Goal: Information Seeking & Learning: Learn about a topic

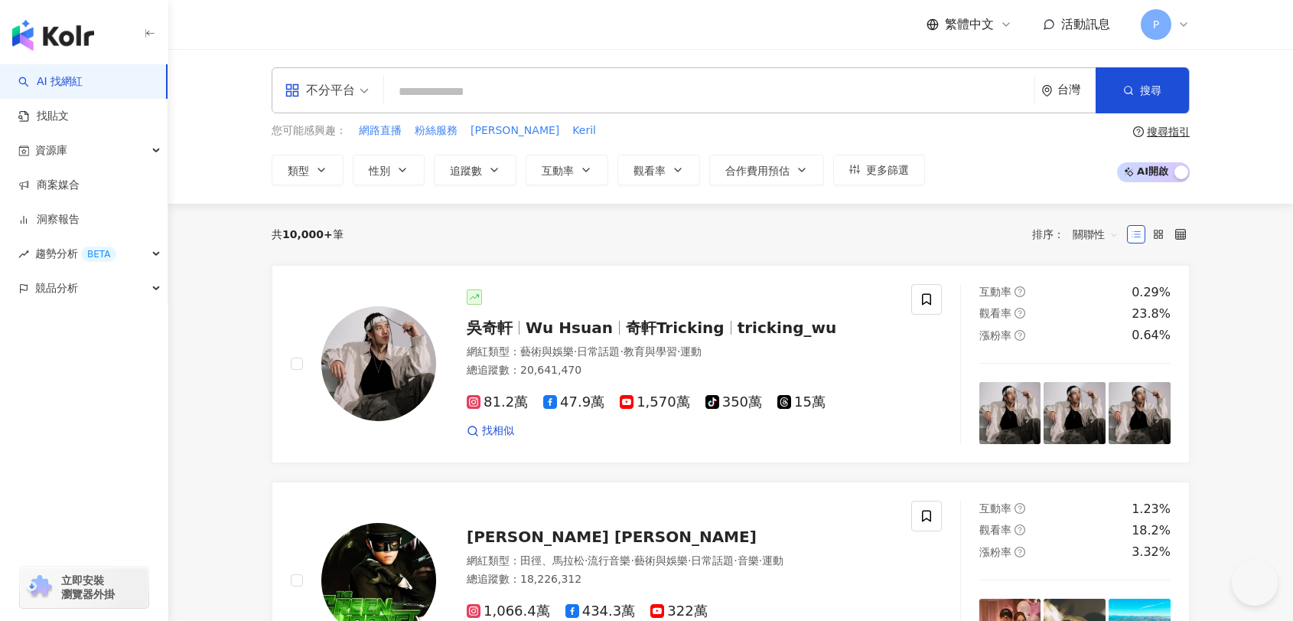
click at [585, 94] on input "search" at bounding box center [709, 91] width 638 height 29
type input "**********"
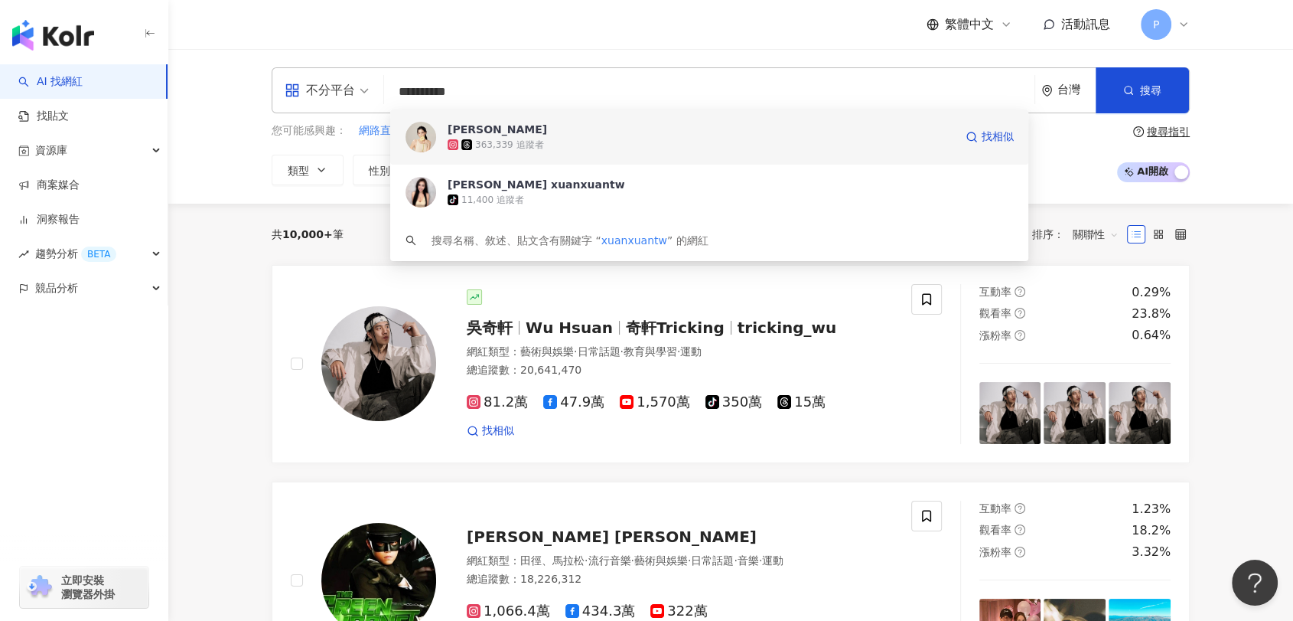
click at [611, 146] on div "363,339 追蹤者" at bounding box center [701, 144] width 507 height 15
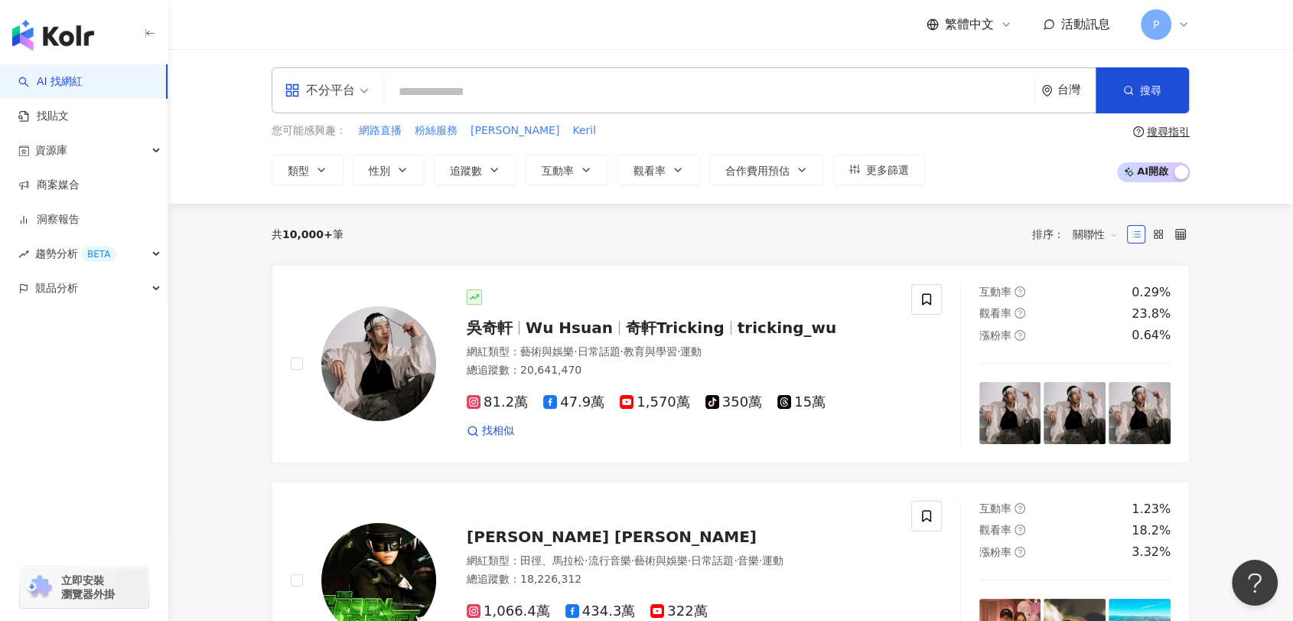
click at [661, 100] on input "search" at bounding box center [709, 91] width 638 height 29
paste input "********"
type input "********"
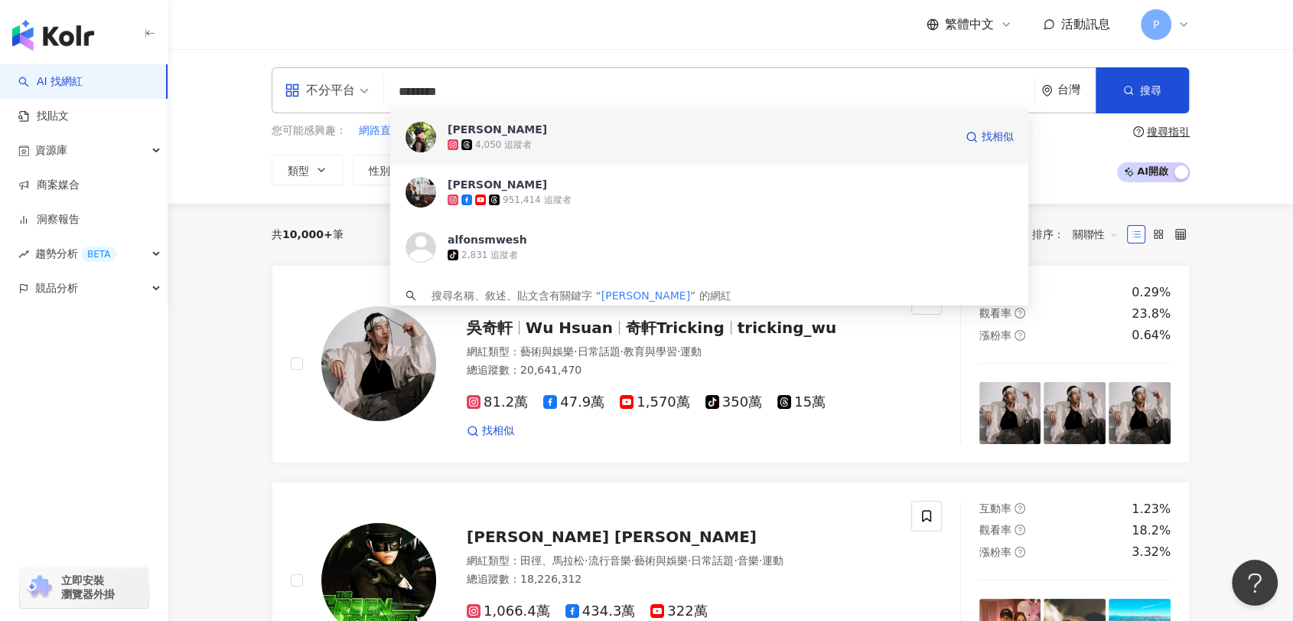
click at [695, 139] on div "4,050 追蹤者" at bounding box center [701, 144] width 507 height 15
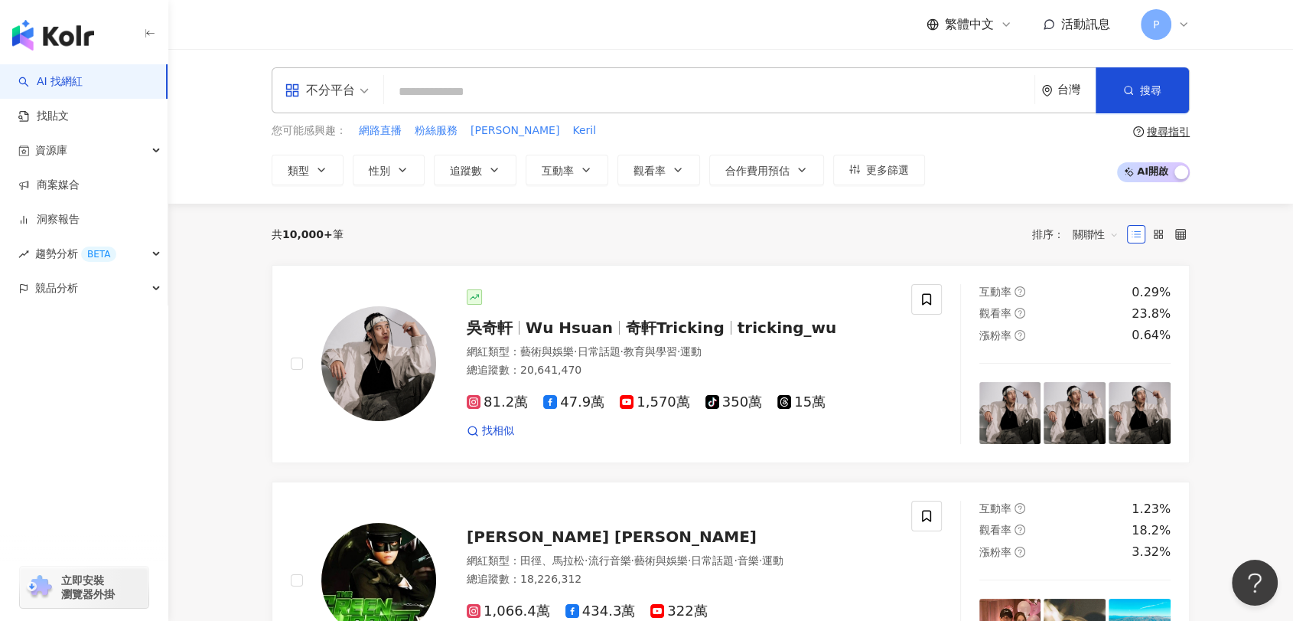
click at [722, 90] on input "search" at bounding box center [709, 91] width 638 height 29
paste input "********"
type input "********"
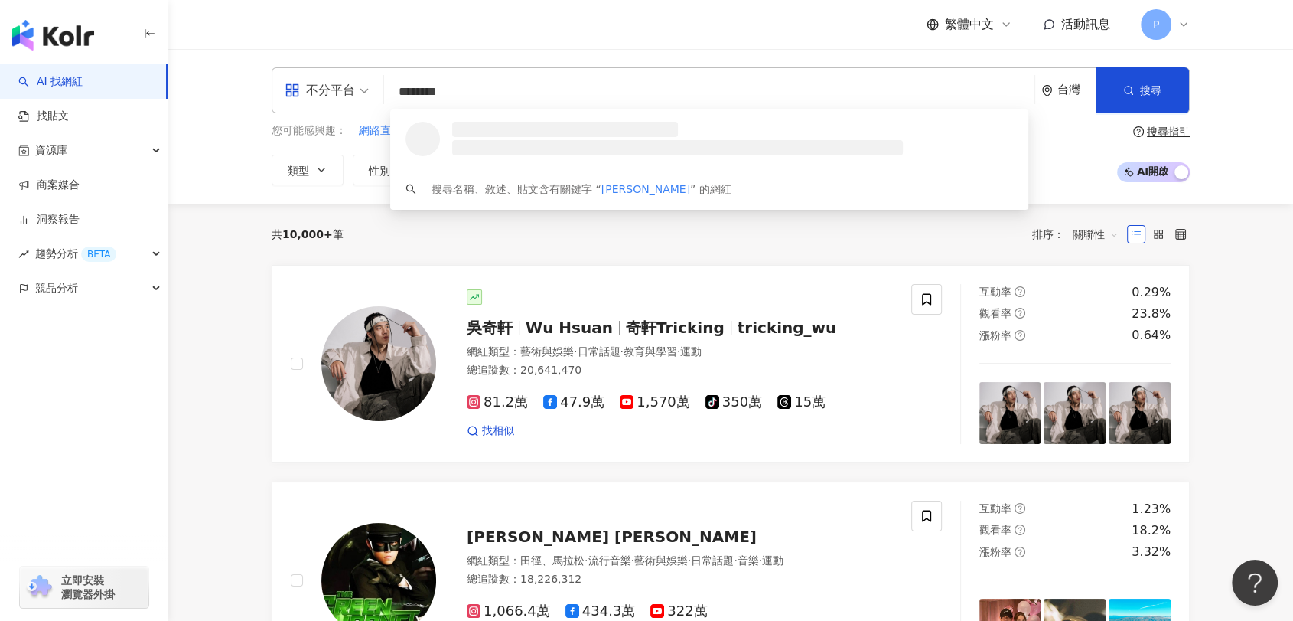
click at [587, 99] on input "********" at bounding box center [709, 91] width 638 height 29
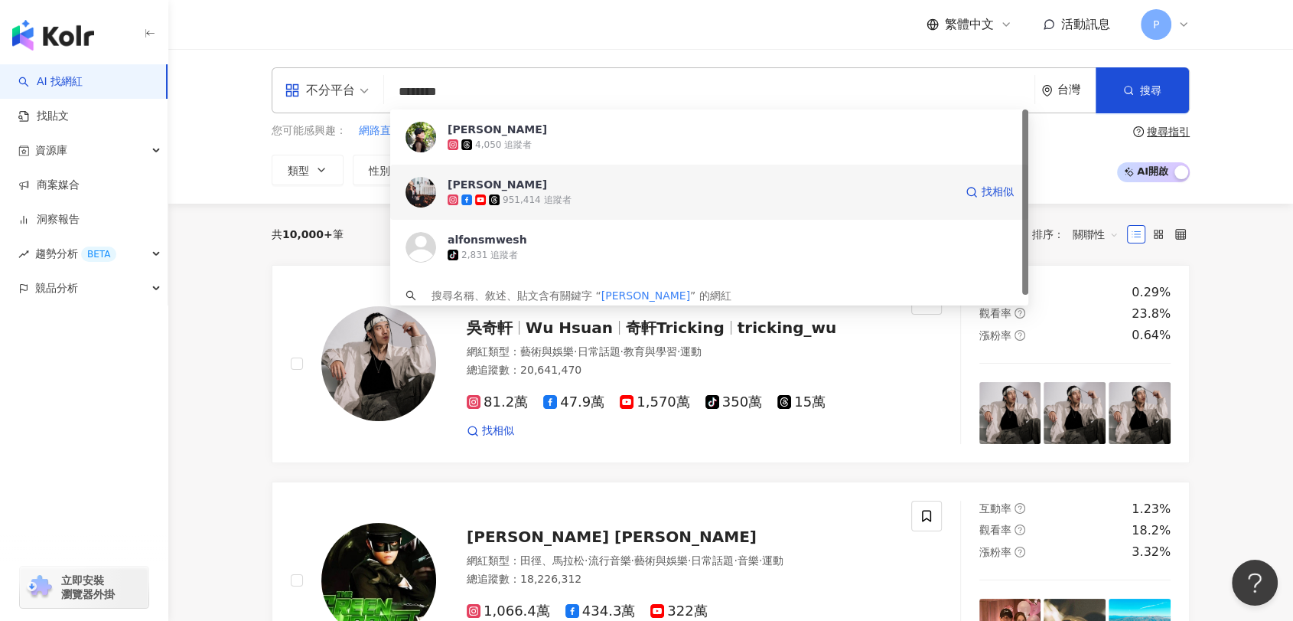
click at [561, 189] on span "[PERSON_NAME]" at bounding box center [701, 184] width 507 height 15
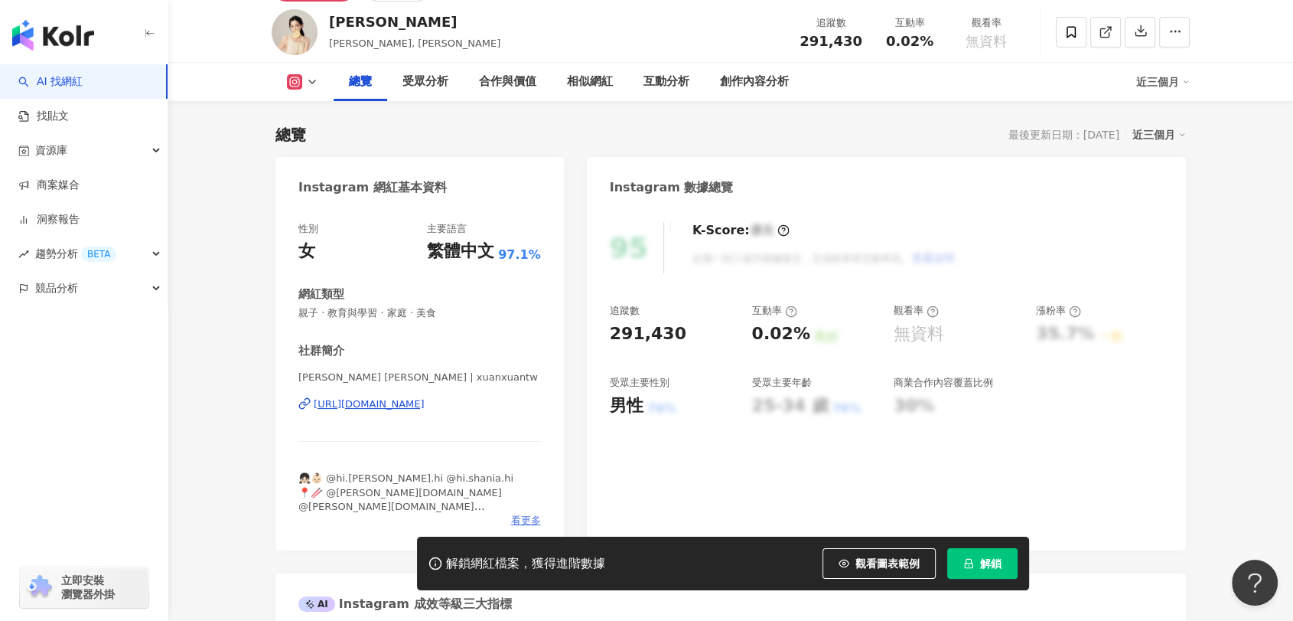
scroll to position [170, 0]
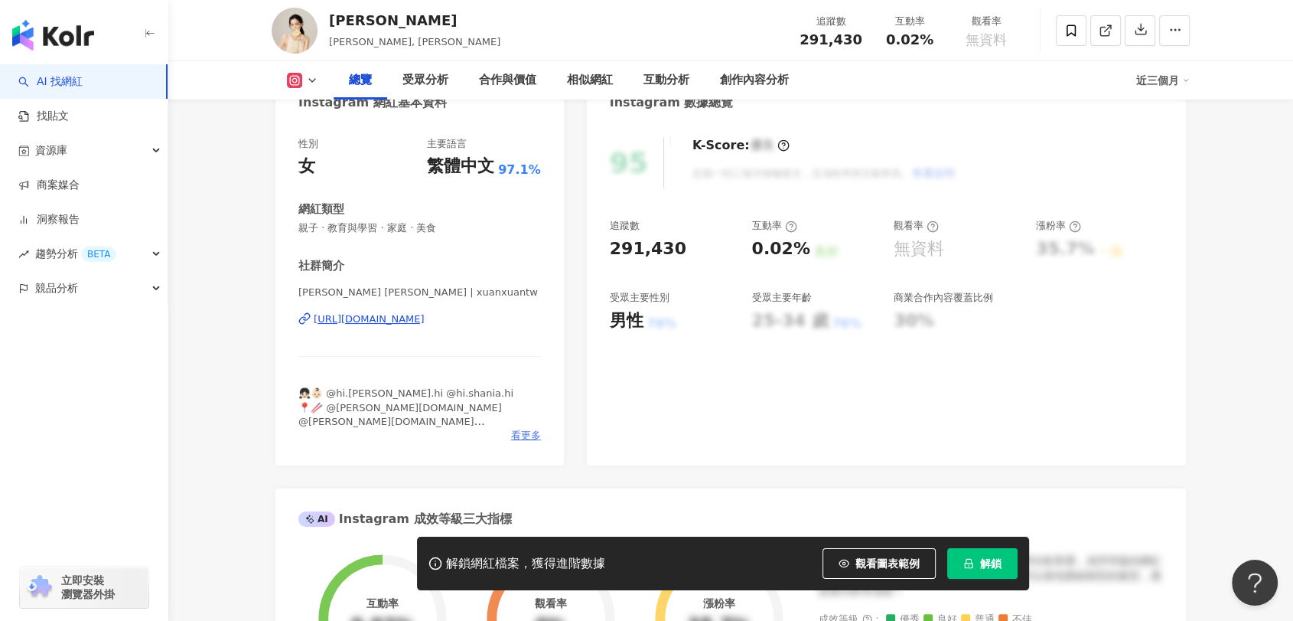
click at [511, 435] on span "看更多" at bounding box center [526, 435] width 30 height 14
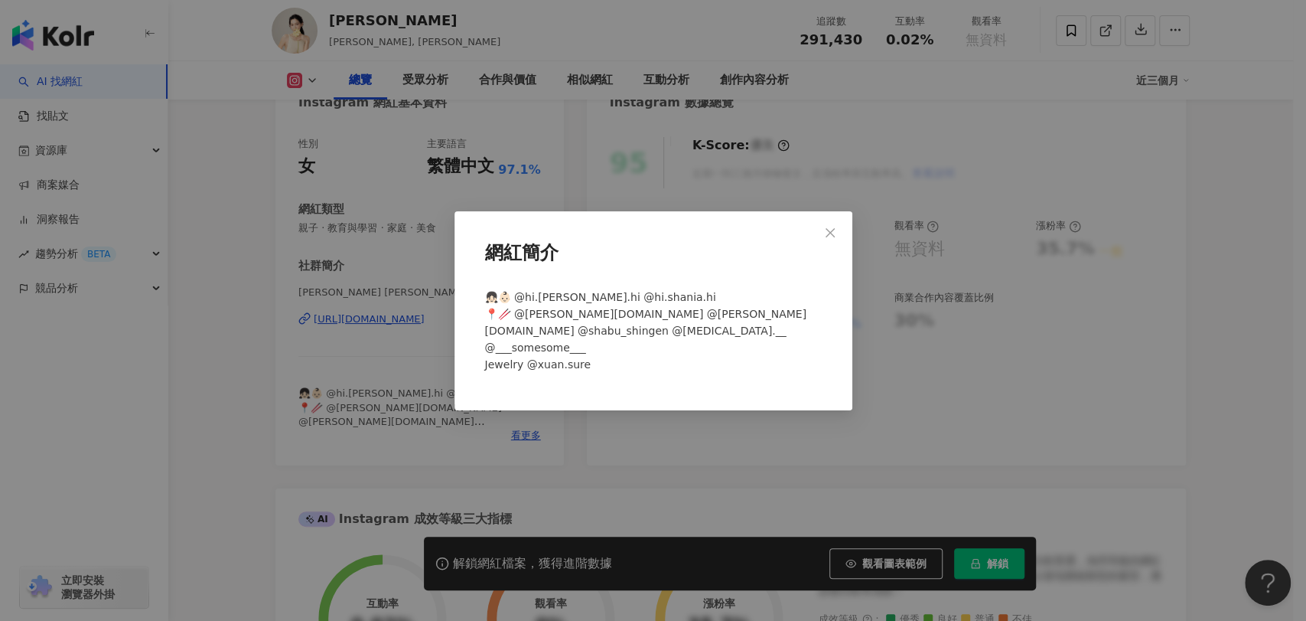
click at [827, 385] on div "網紅簡介 👧🏻👶🏻 @hi.shannon.hi @hi.shania.hi 📍🥢 @luigi.fire @luigi.laundry @shabu_shi…" at bounding box center [654, 310] width 398 height 199
click at [1182, 341] on div "網紅簡介 👧🏻👶🏻 @hi.shannon.hi @hi.shania.hi 📍🥢 @luigi.fire @luigi.laundry @shabu_shi…" at bounding box center [653, 310] width 1306 height 621
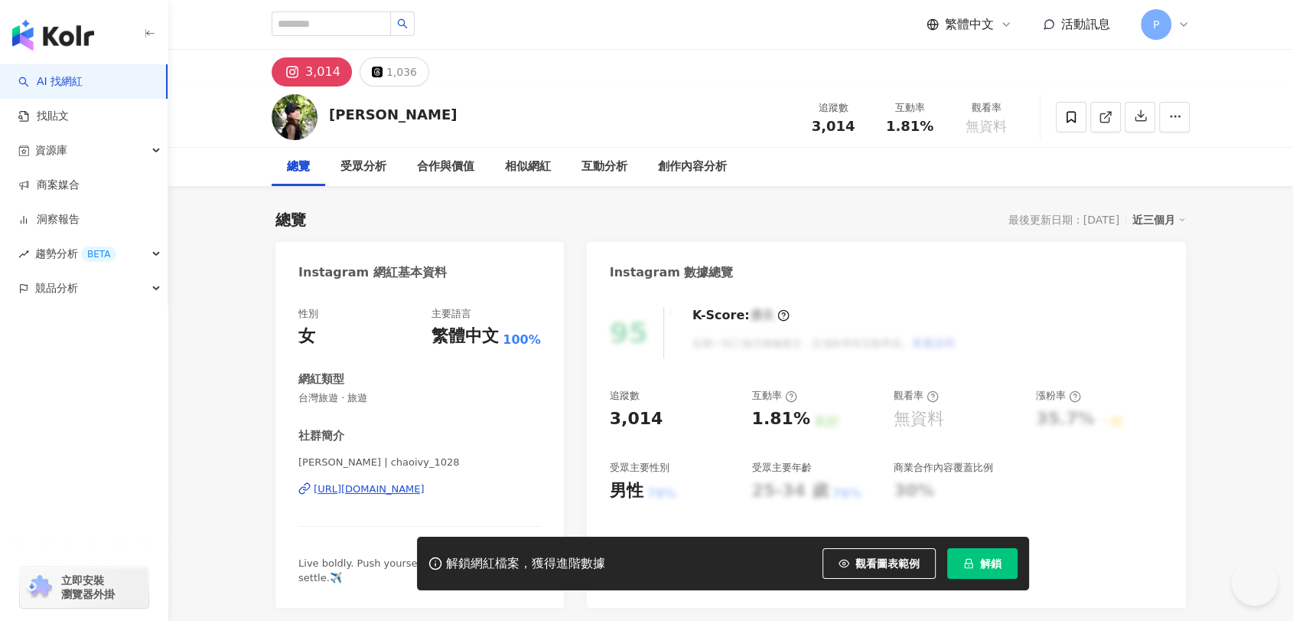
click at [425, 495] on div "https://www.instagram.com/chaoivy_1028/" at bounding box center [369, 489] width 111 height 14
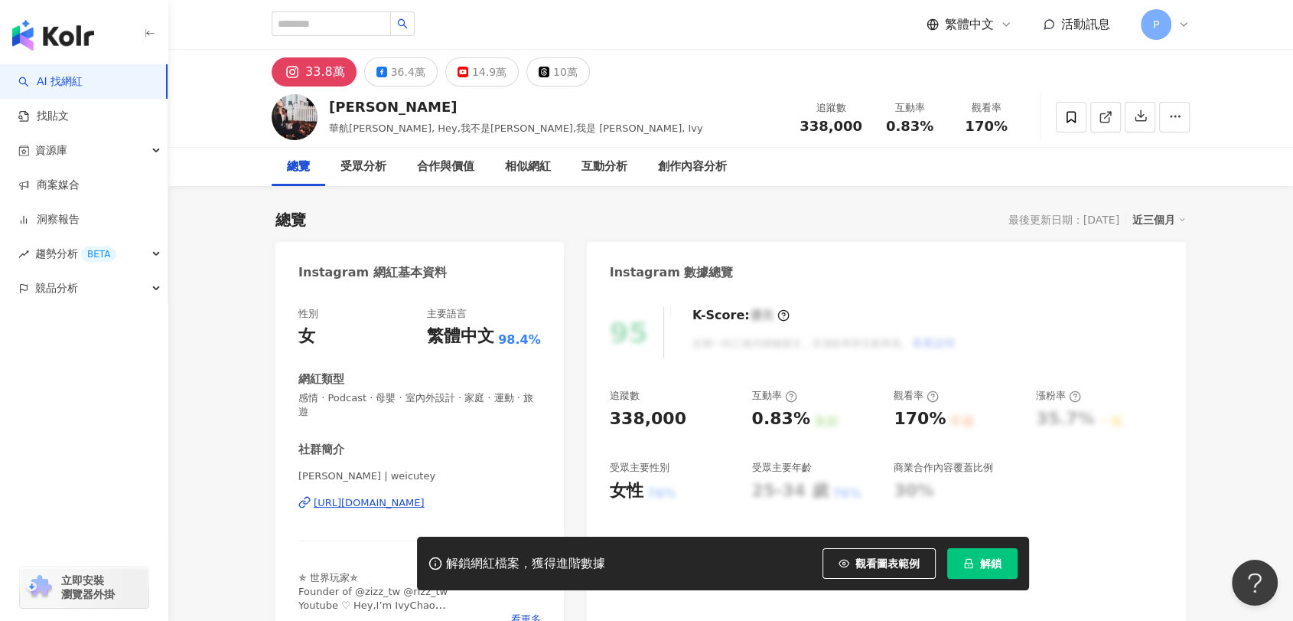
click at [398, 503] on div "[URL][DOMAIN_NAME]" at bounding box center [369, 503] width 111 height 14
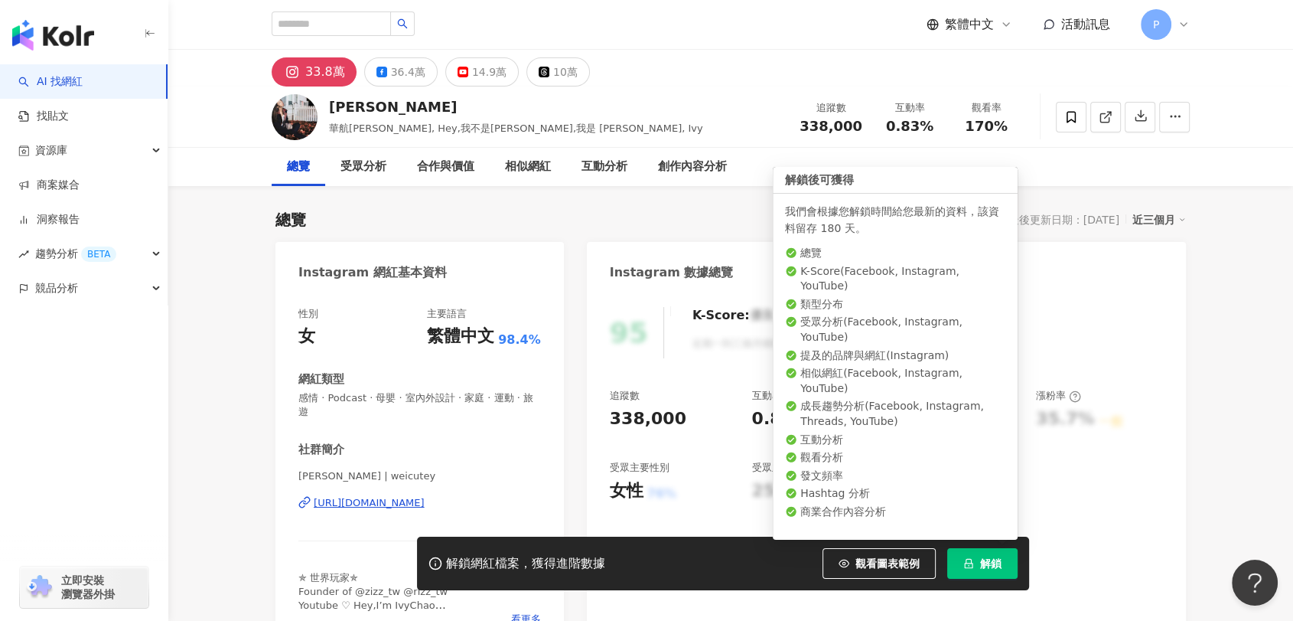
click at [979, 567] on button "解鎖" at bounding box center [982, 563] width 70 height 31
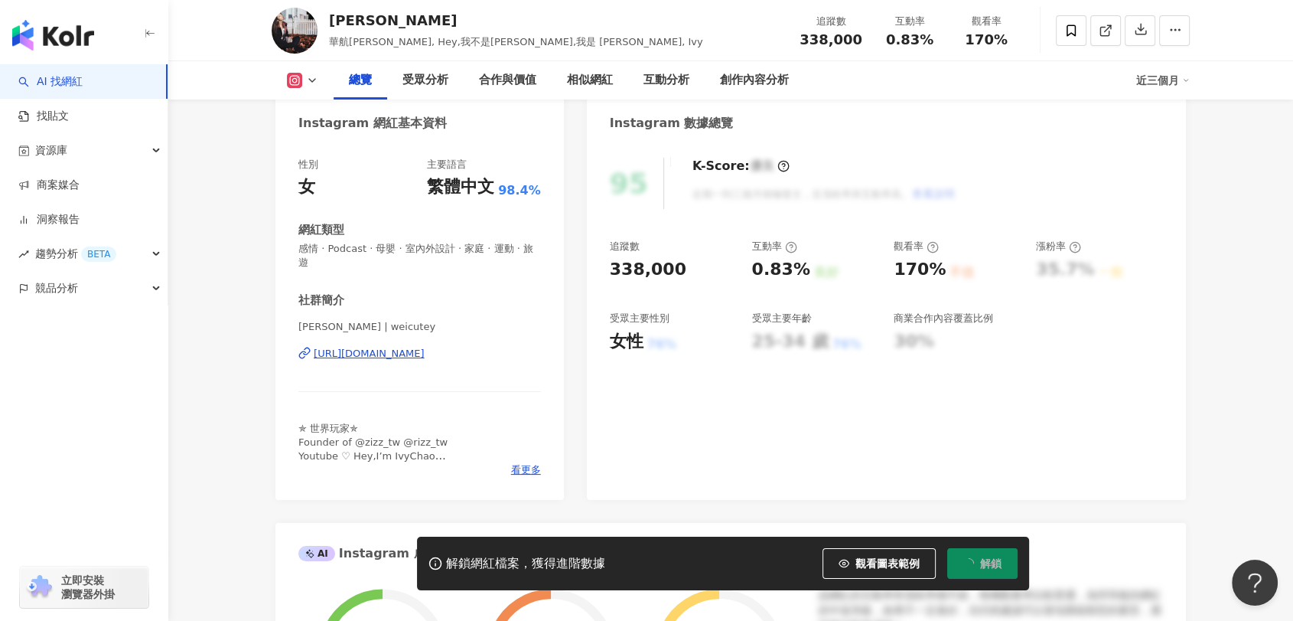
scroll to position [170, 0]
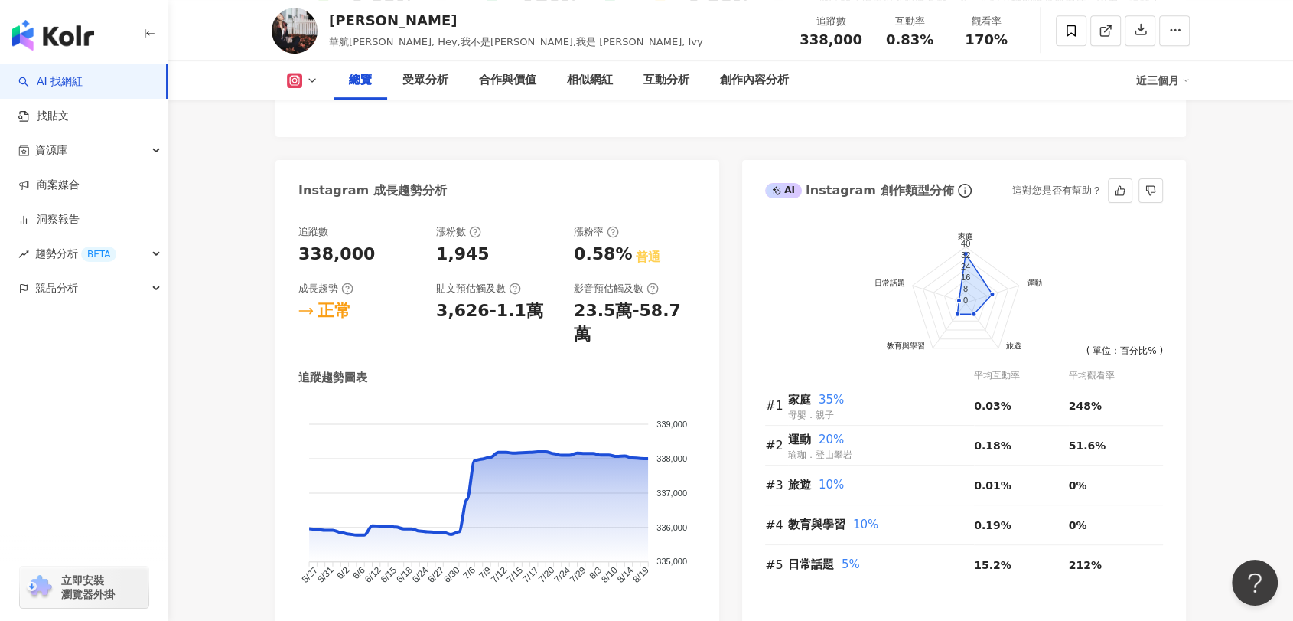
scroll to position [765, 0]
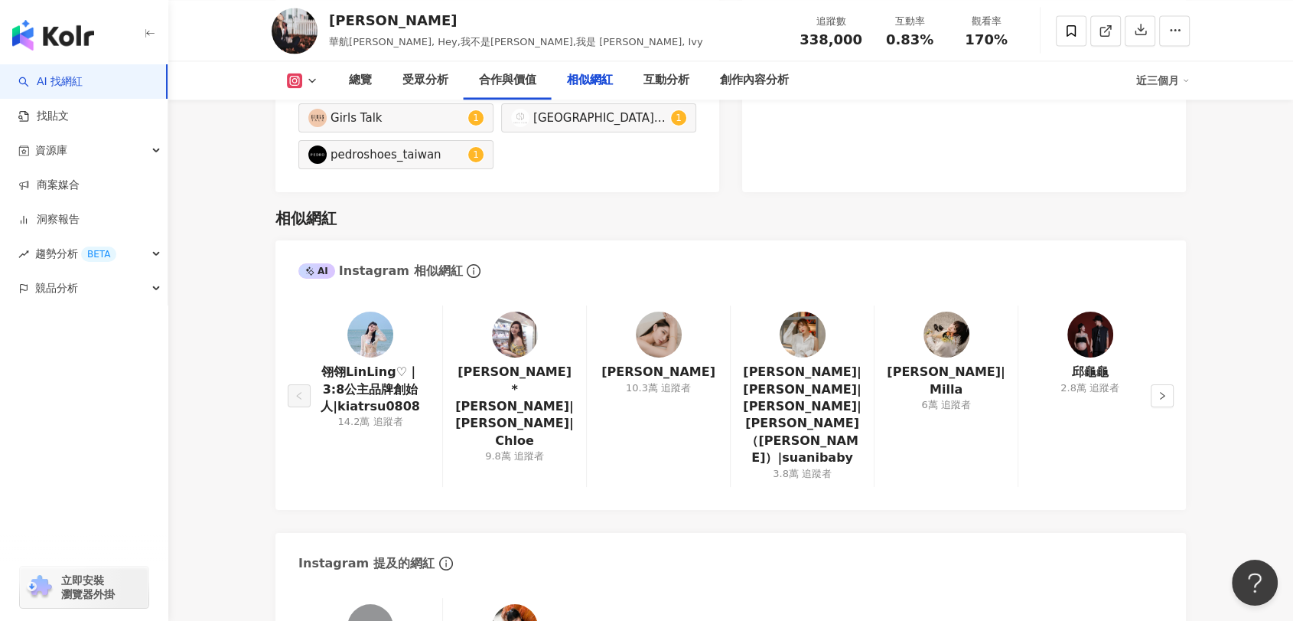
scroll to position [2550, 0]
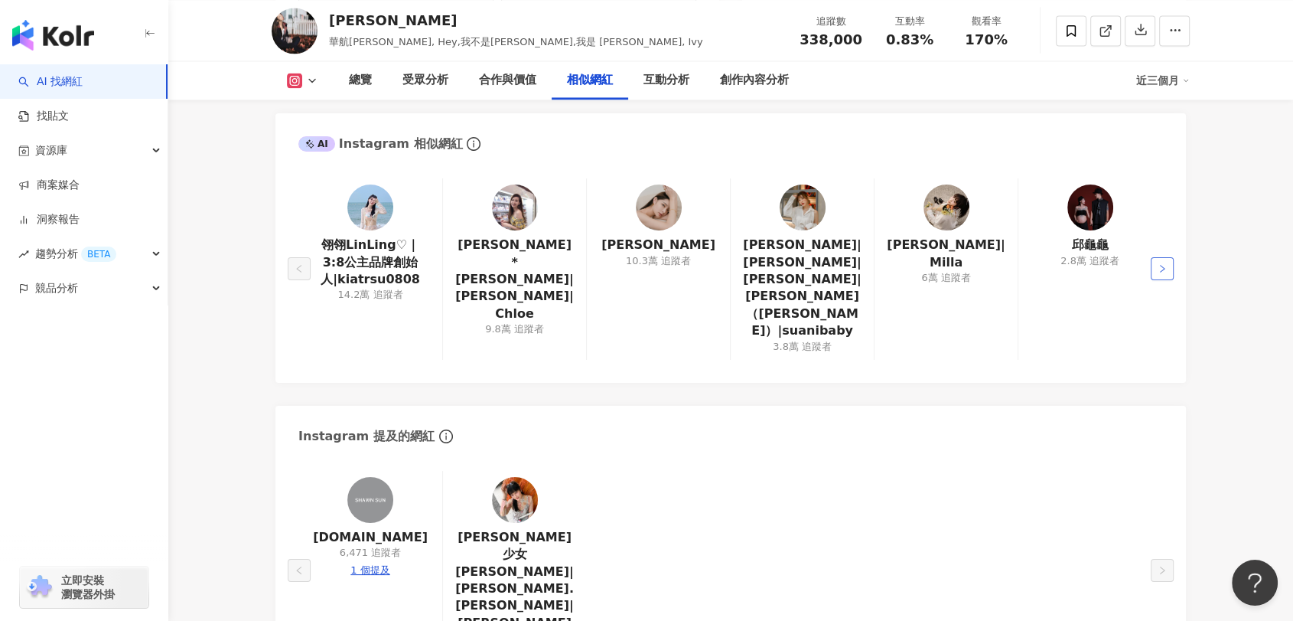
click at [1168, 257] on button "button" at bounding box center [1162, 268] width 23 height 23
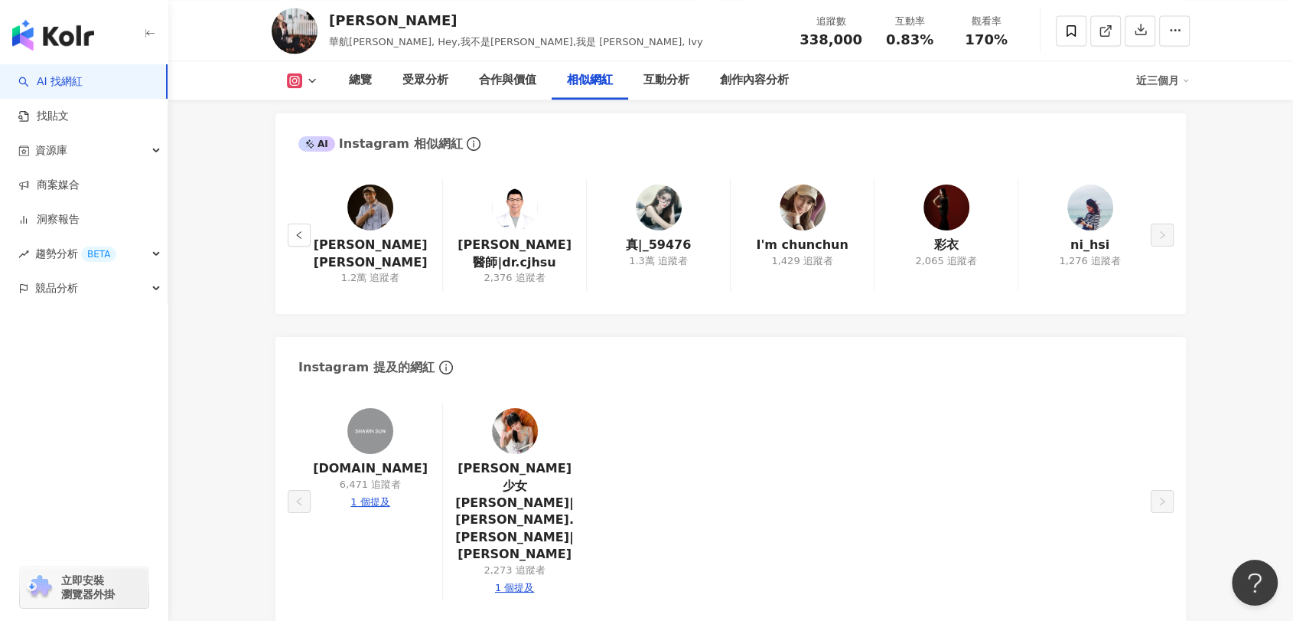
click at [1207, 270] on div "總覽 最後更新日期：2025/8/21 近三個月 Instagram 網紅基本資料 性別 女 主要語言 繁體中文 98.4% 網紅類型 感情 · Podcas…" at bounding box center [730, 483] width 979 height 5694
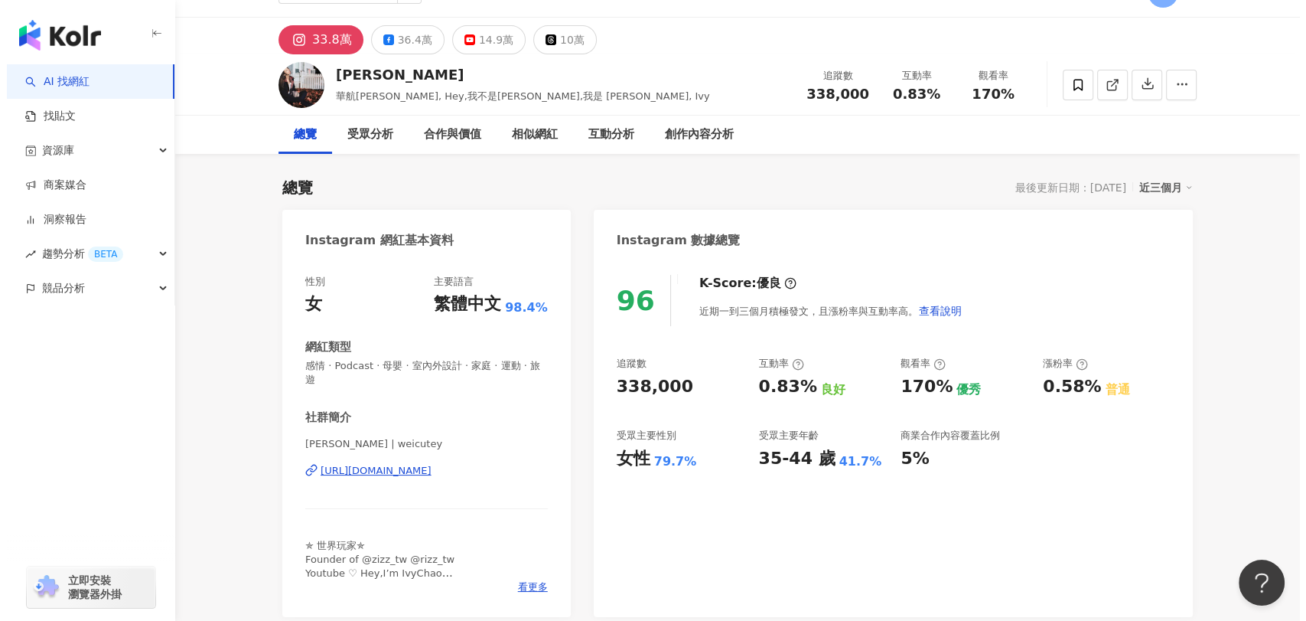
scroll to position [0, 0]
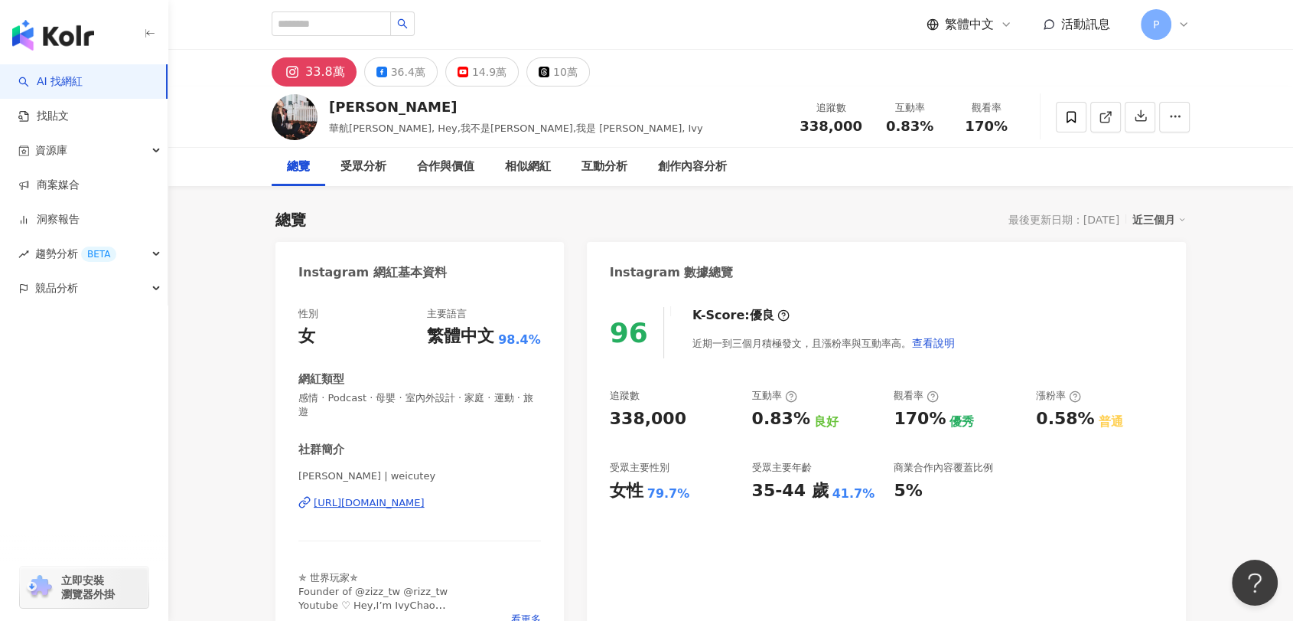
click at [1158, 20] on span "P" at bounding box center [1156, 24] width 6 height 17
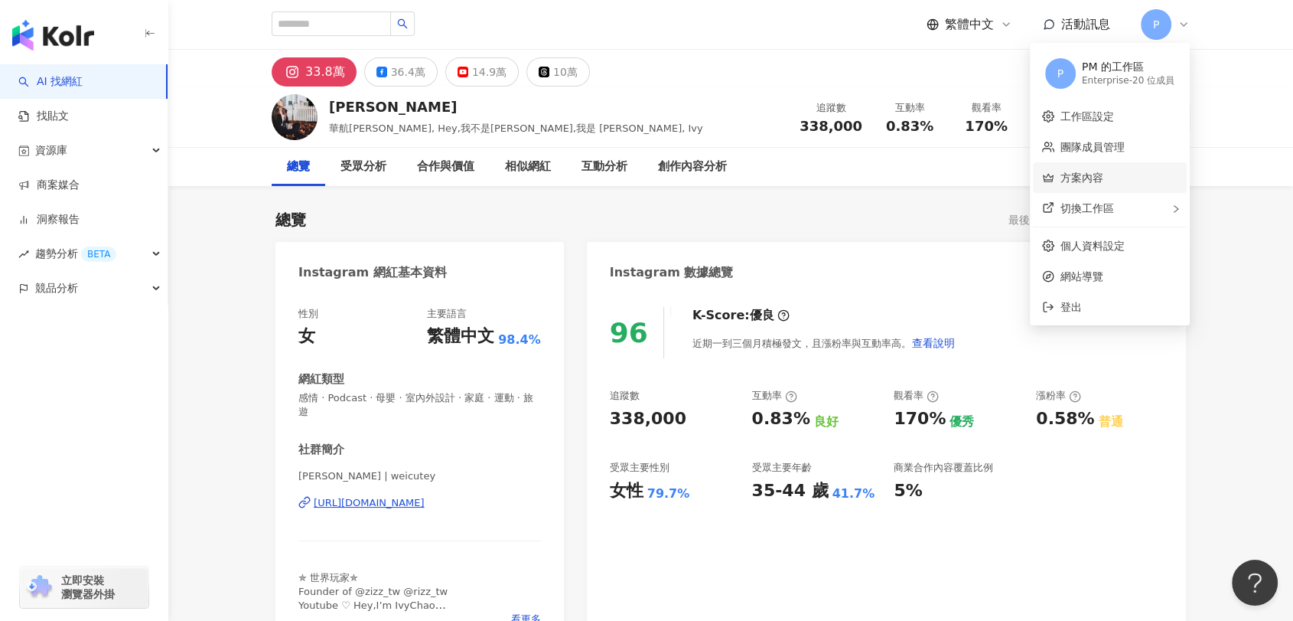
click at [1103, 175] on link "方案內容" at bounding box center [1082, 177] width 43 height 12
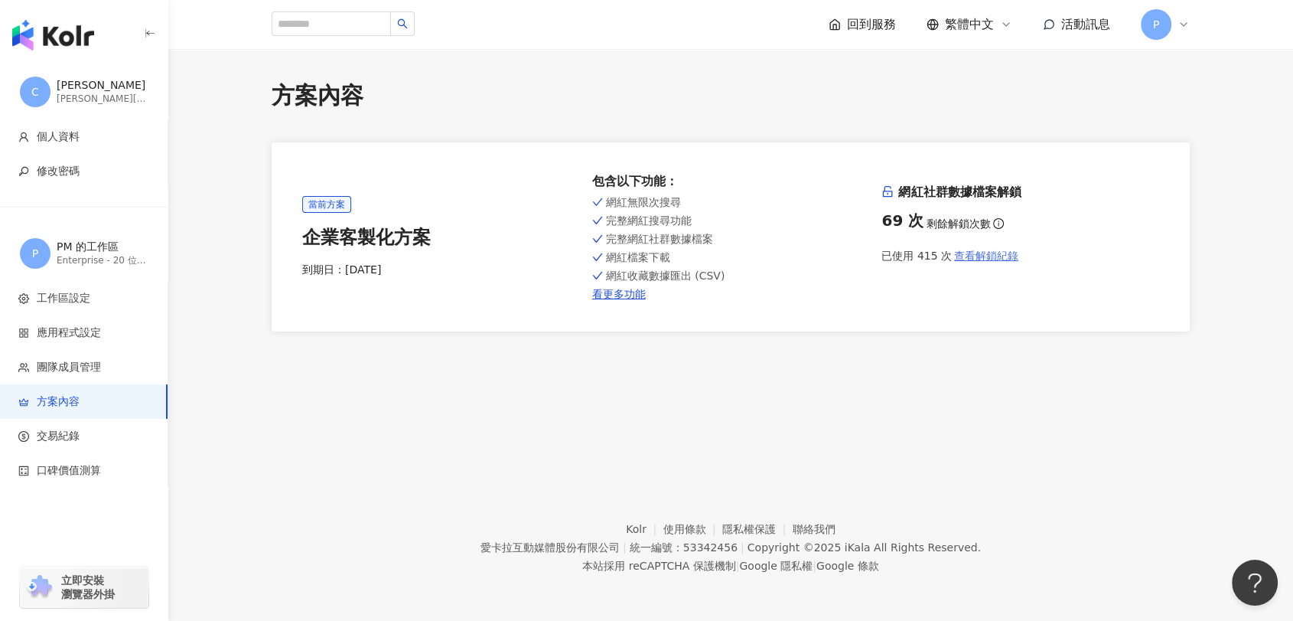
click at [979, 255] on span "查看解鎖紀錄" at bounding box center [986, 255] width 64 height 12
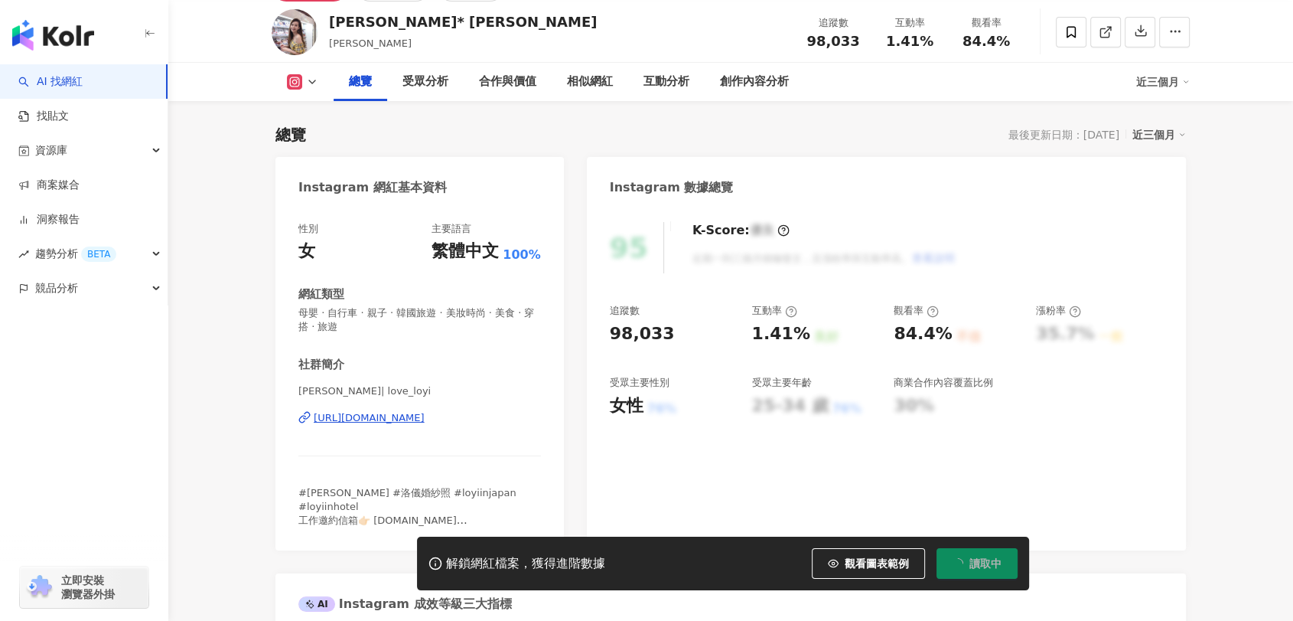
click at [438, 406] on div "[PERSON_NAME]| love_loyi [URL][DOMAIN_NAME]" at bounding box center [419, 429] width 243 height 90
click at [432, 428] on div "吳洛儀 | love_loyi https://www.instagram.com/love_loyi/" at bounding box center [419, 429] width 243 height 90
click at [425, 421] on div "https://www.instagram.com/love_loyi/" at bounding box center [369, 418] width 111 height 14
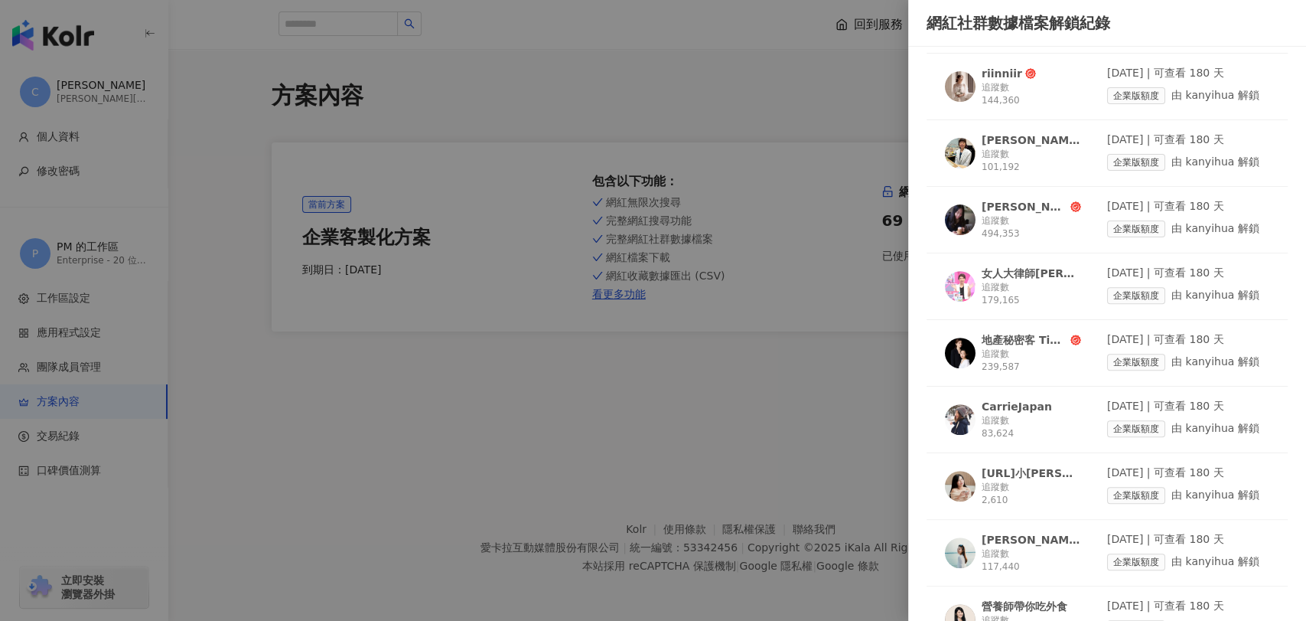
scroll to position [4211, 0]
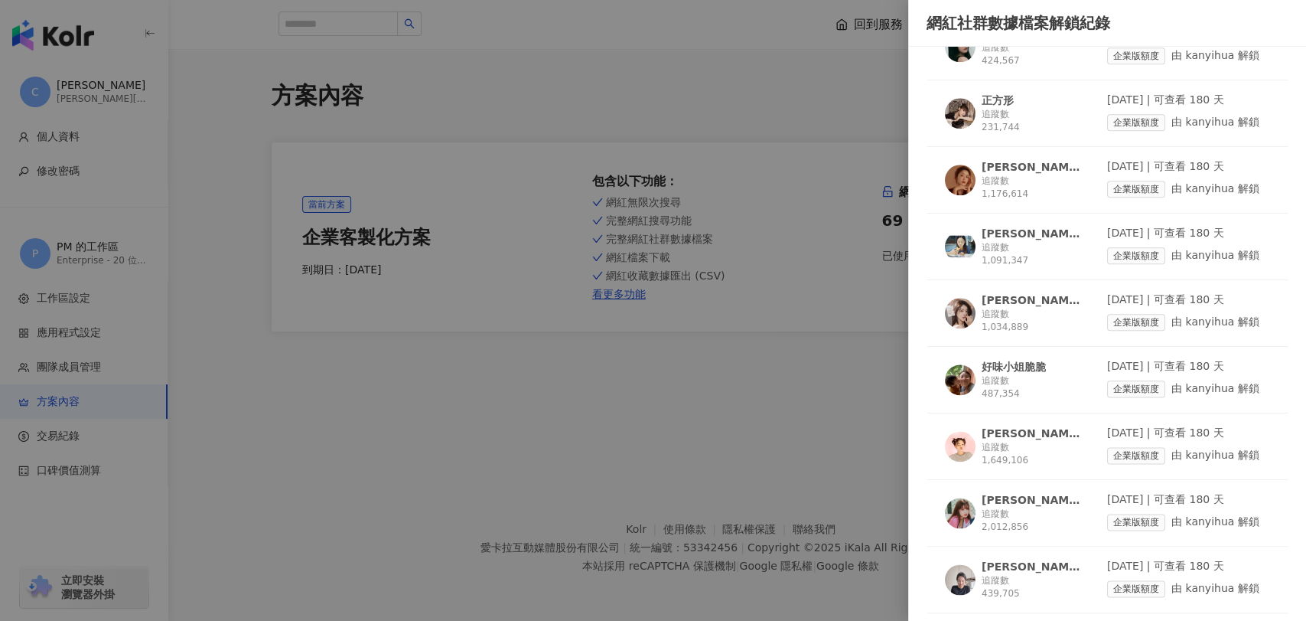
scroll to position [5062, 0]
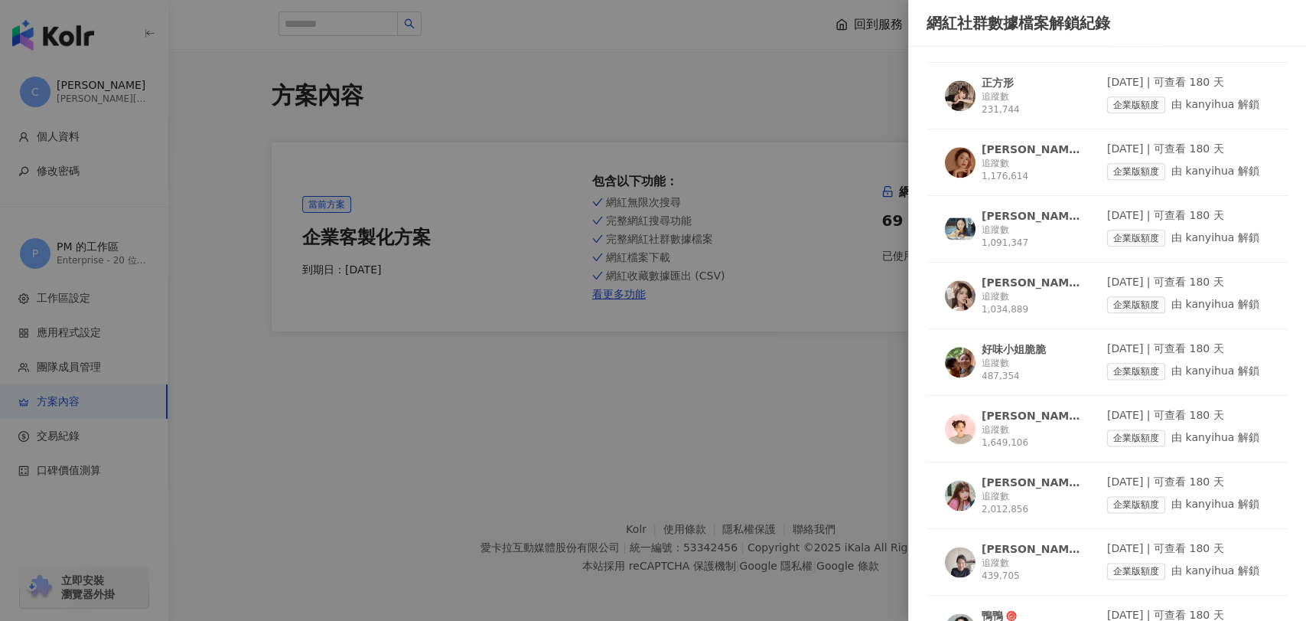
click at [992, 608] on div "鴨鴨" at bounding box center [992, 615] width 21 height 15
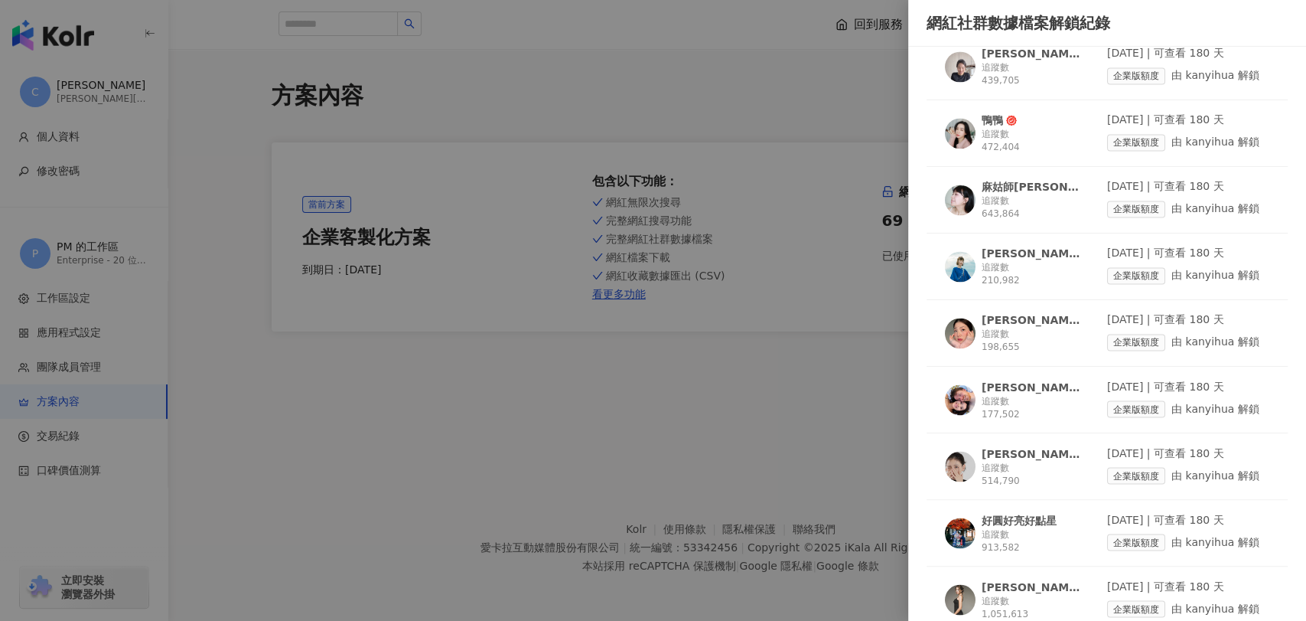
scroll to position [5571, 0]
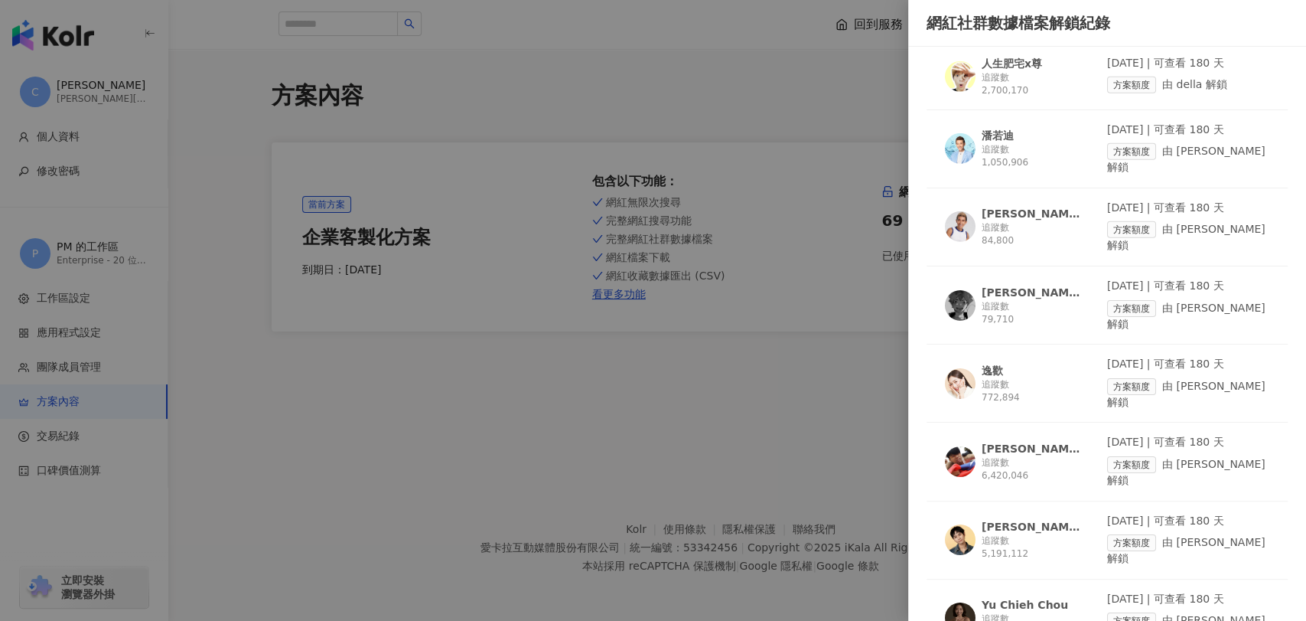
scroll to position [7186, 0]
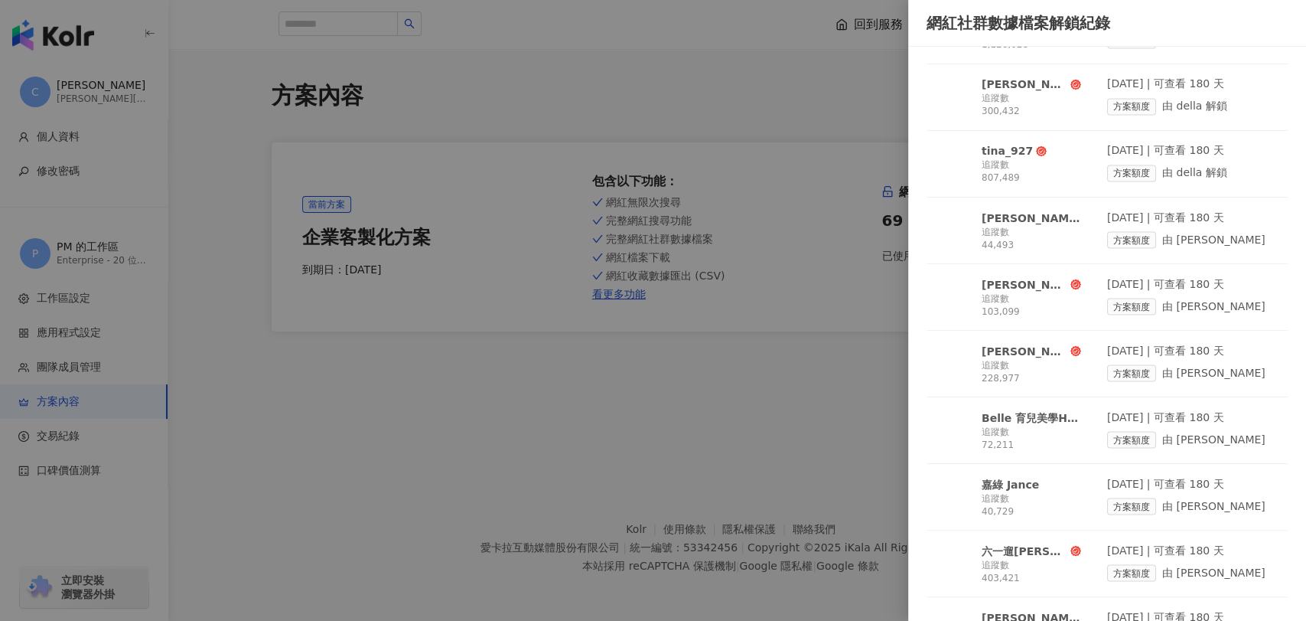
scroll to position [9822, 0]
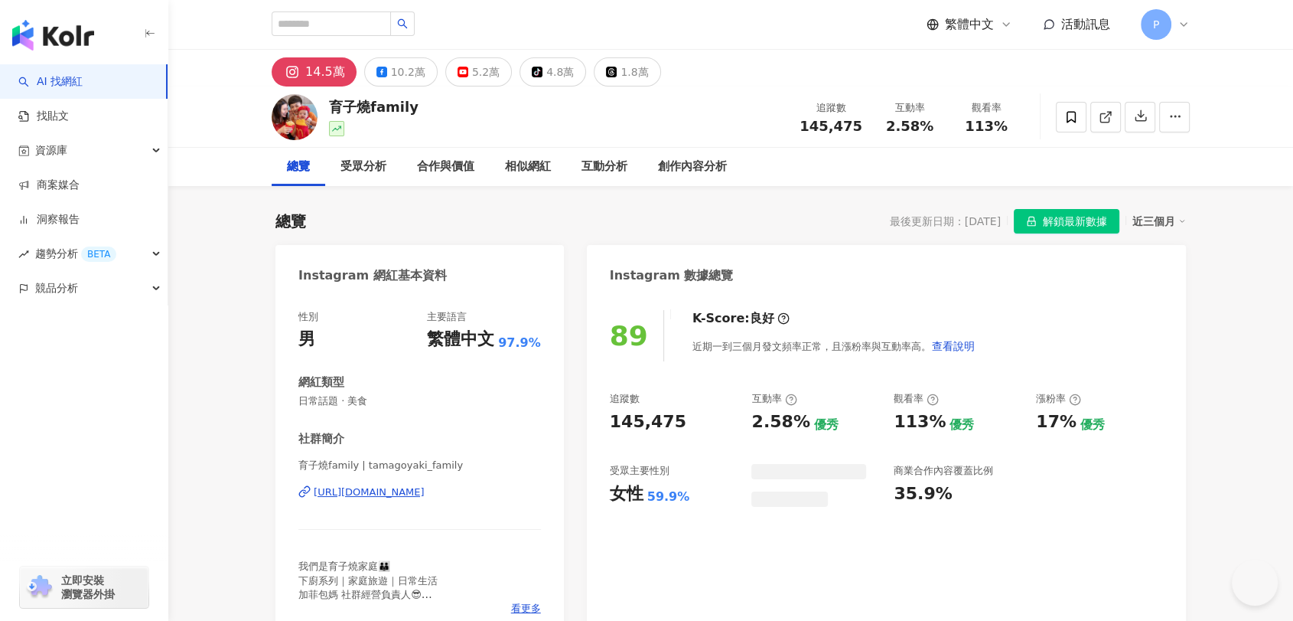
click at [425, 497] on div "https://www.instagram.com/tamagoyaki_family/" at bounding box center [369, 492] width 111 height 14
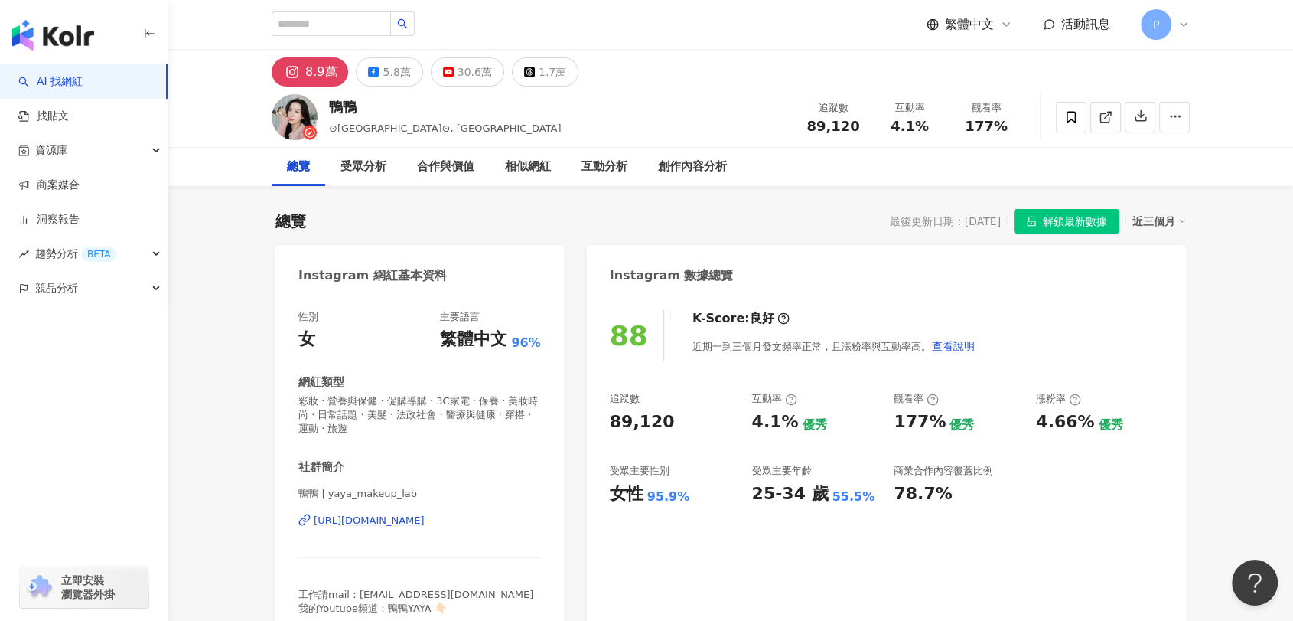
click at [425, 525] on div "https://www.instagram.com/yaya_makeup_lab/" at bounding box center [369, 520] width 111 height 14
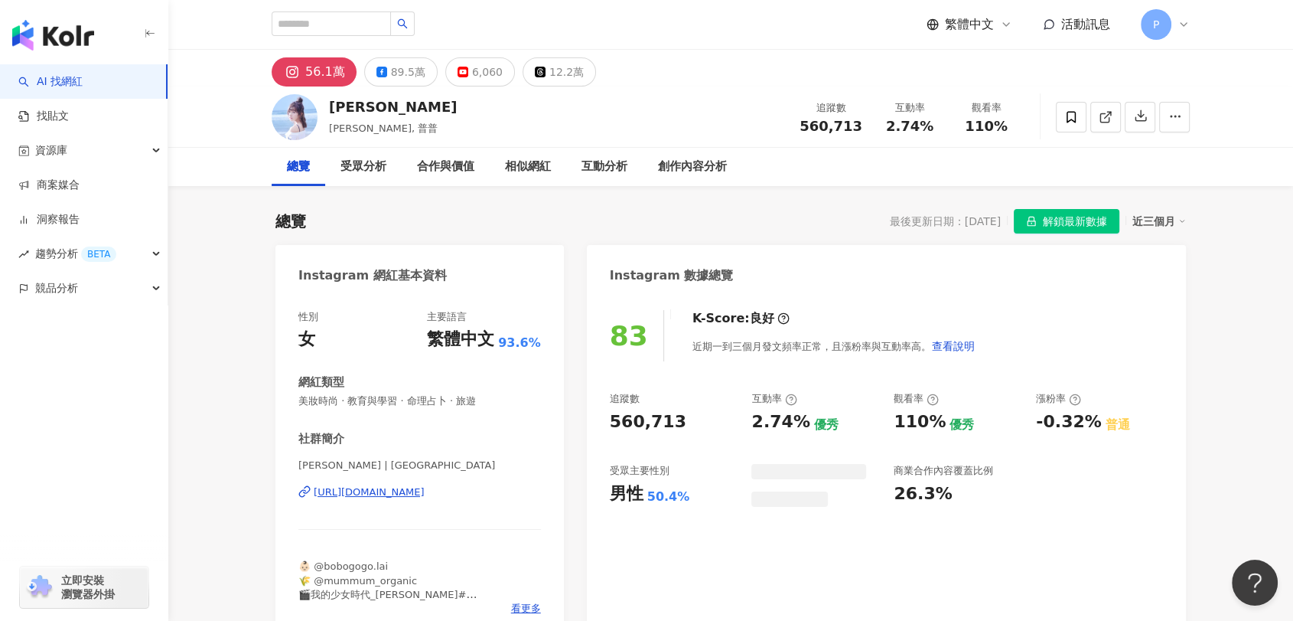
scroll to position [85, 0]
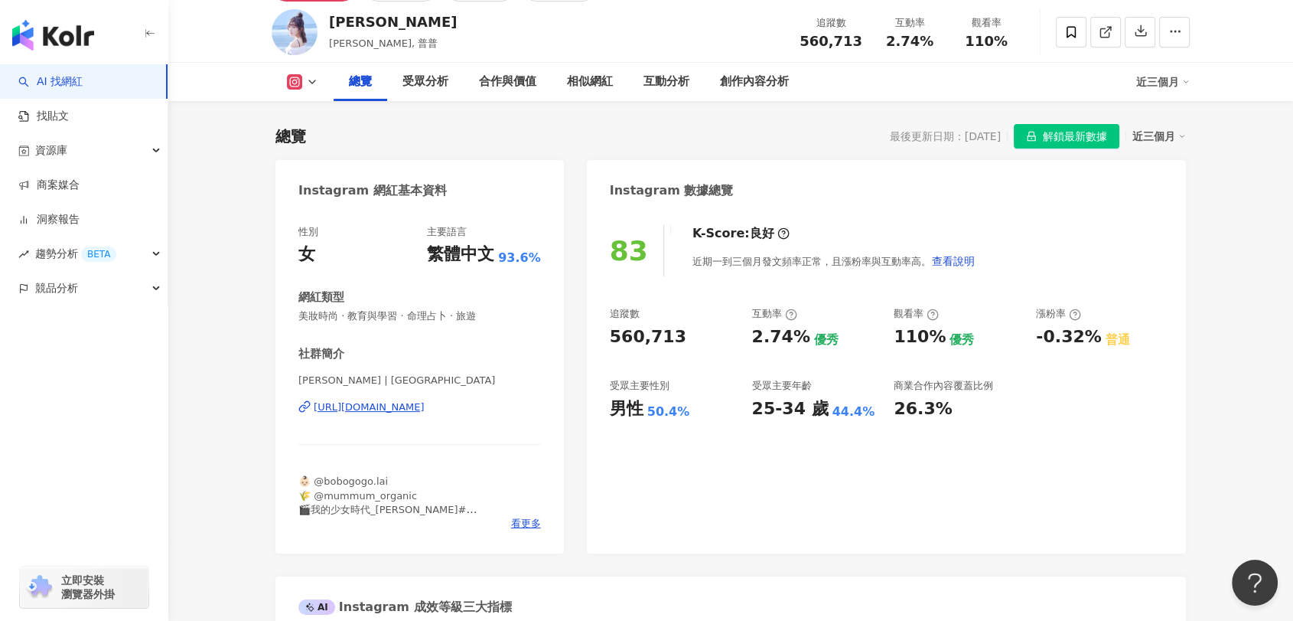
click at [425, 410] on div "https://www.instagram.com/dewichien/" at bounding box center [369, 407] width 111 height 14
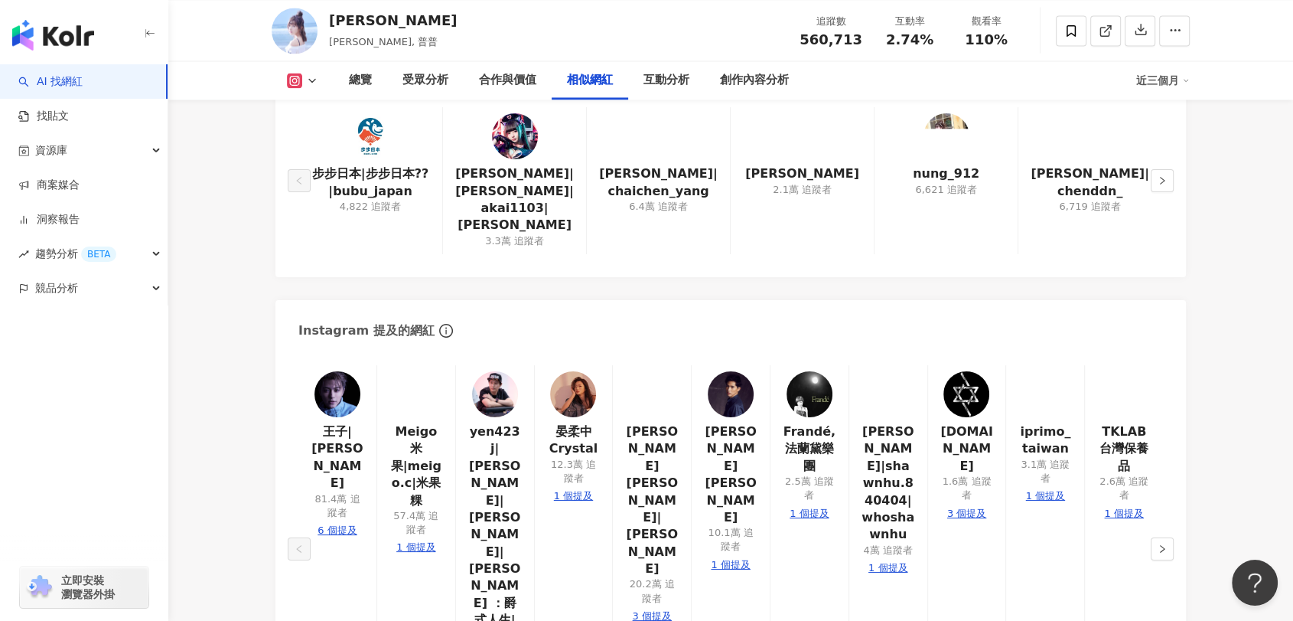
scroll to position [2635, 0]
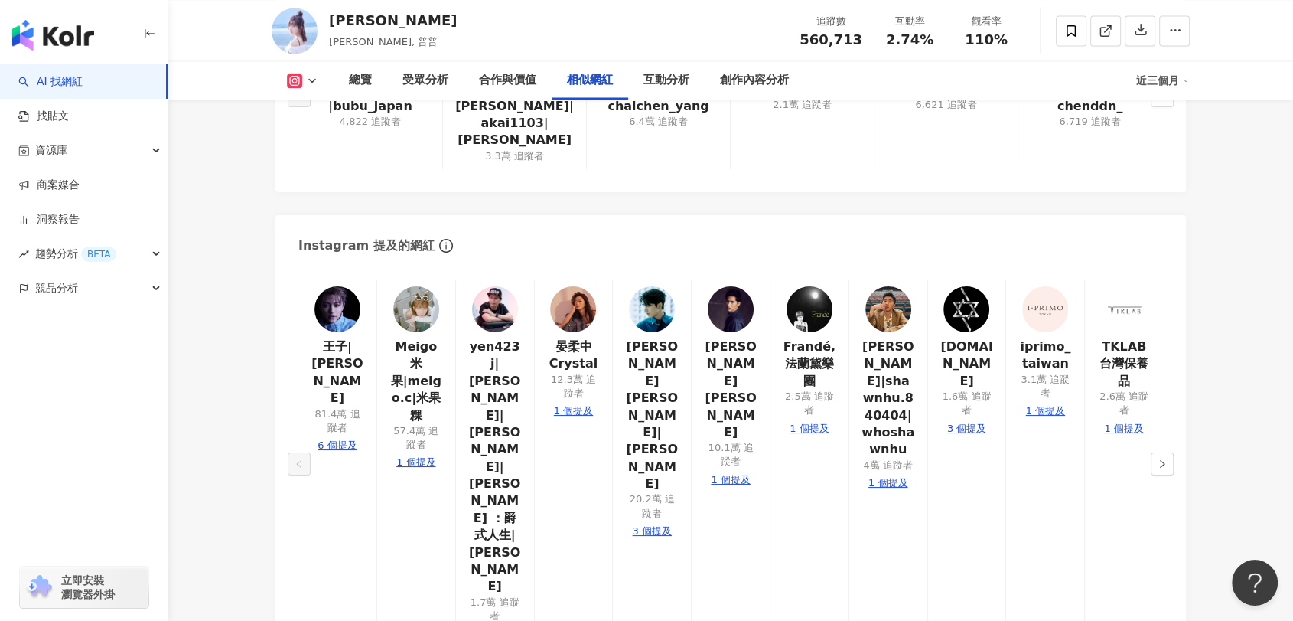
drag, startPoint x: 425, startPoint y: 405, endPoint x: 386, endPoint y: 338, distance: 76.8
click at [239, 366] on main "56.1萬 89.5萬 6,060 12.2萬 簡廷芮 Dewi Chien, 普普 追蹤數 560,713 互動率 2.74% 觀看率 110% 總覽 受眾…" at bounding box center [730, 395] width 1125 height 5961
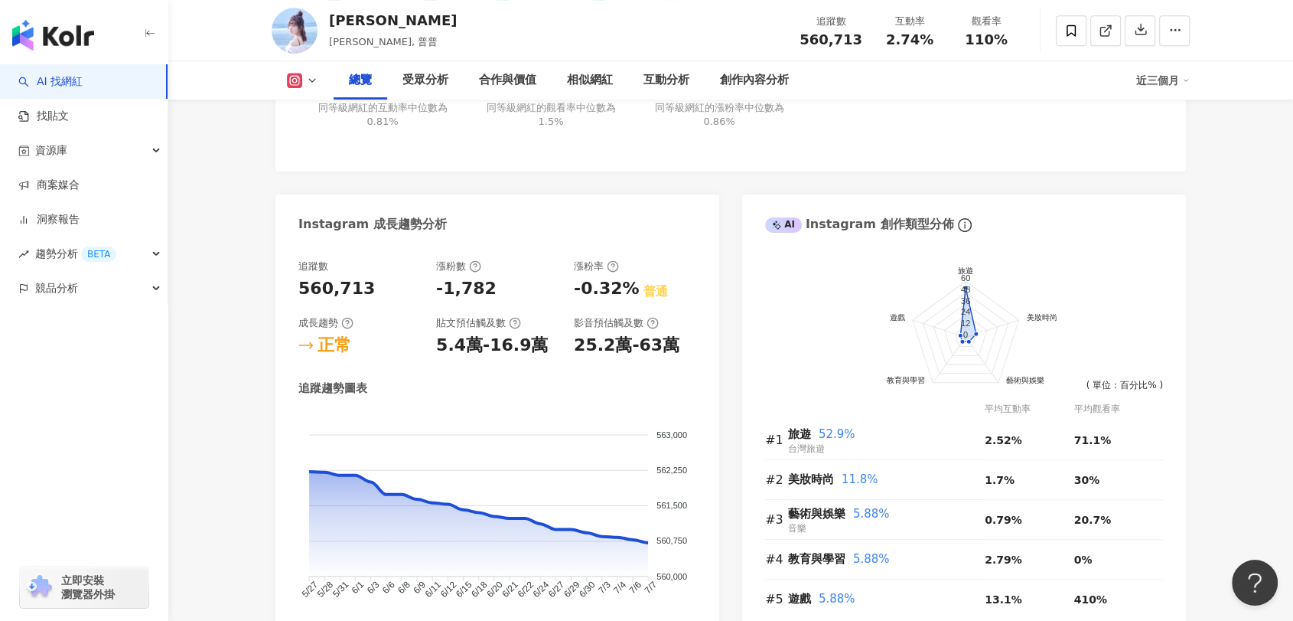
scroll to position [765, 0]
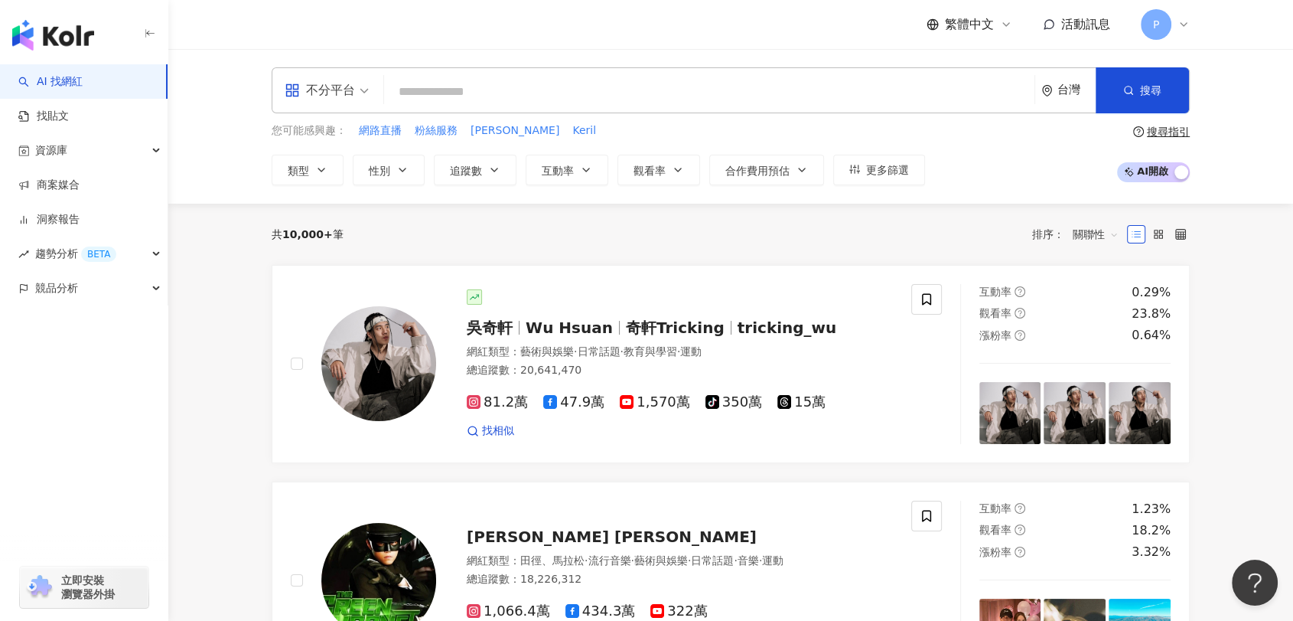
click at [575, 87] on input "search" at bounding box center [709, 91] width 638 height 29
type input "**"
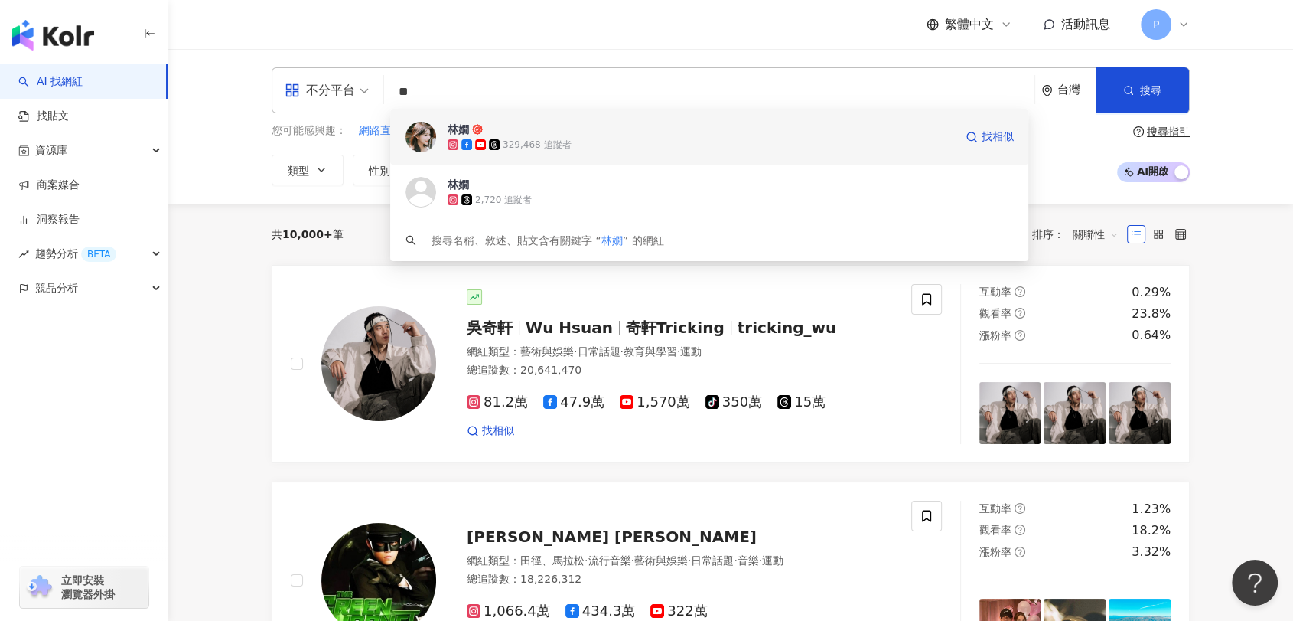
click at [656, 136] on span "林嫺" at bounding box center [701, 129] width 507 height 15
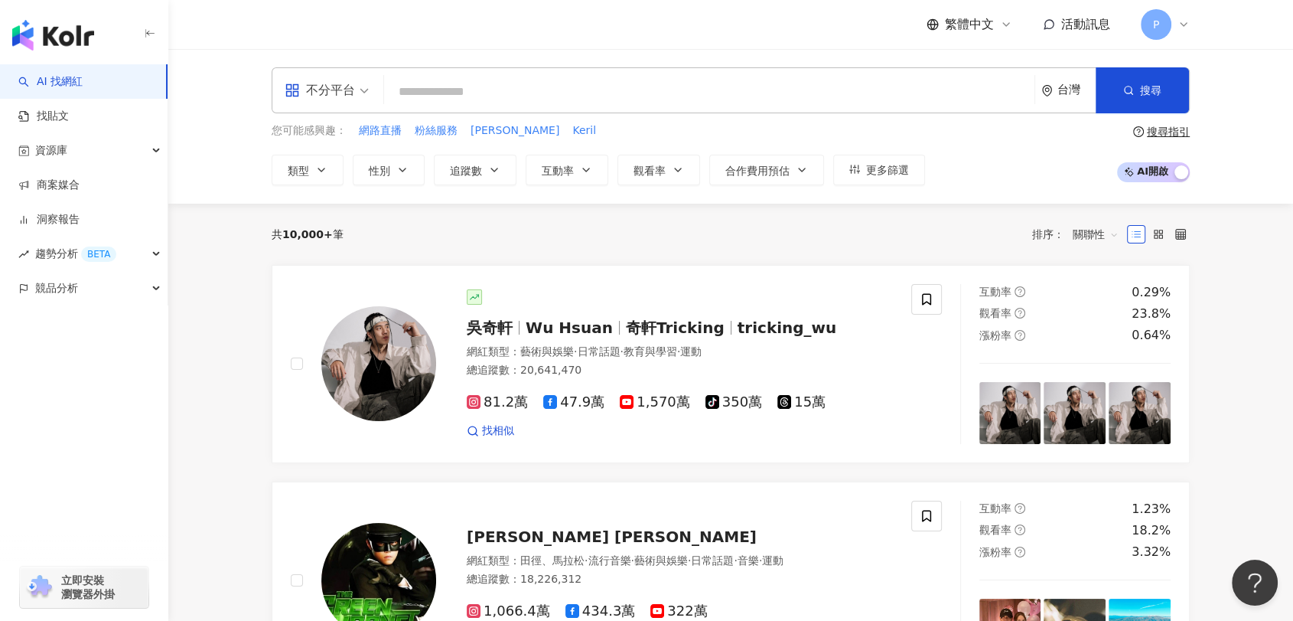
click at [500, 97] on input "search" at bounding box center [709, 91] width 638 height 29
paste input "**********"
type input "**********"
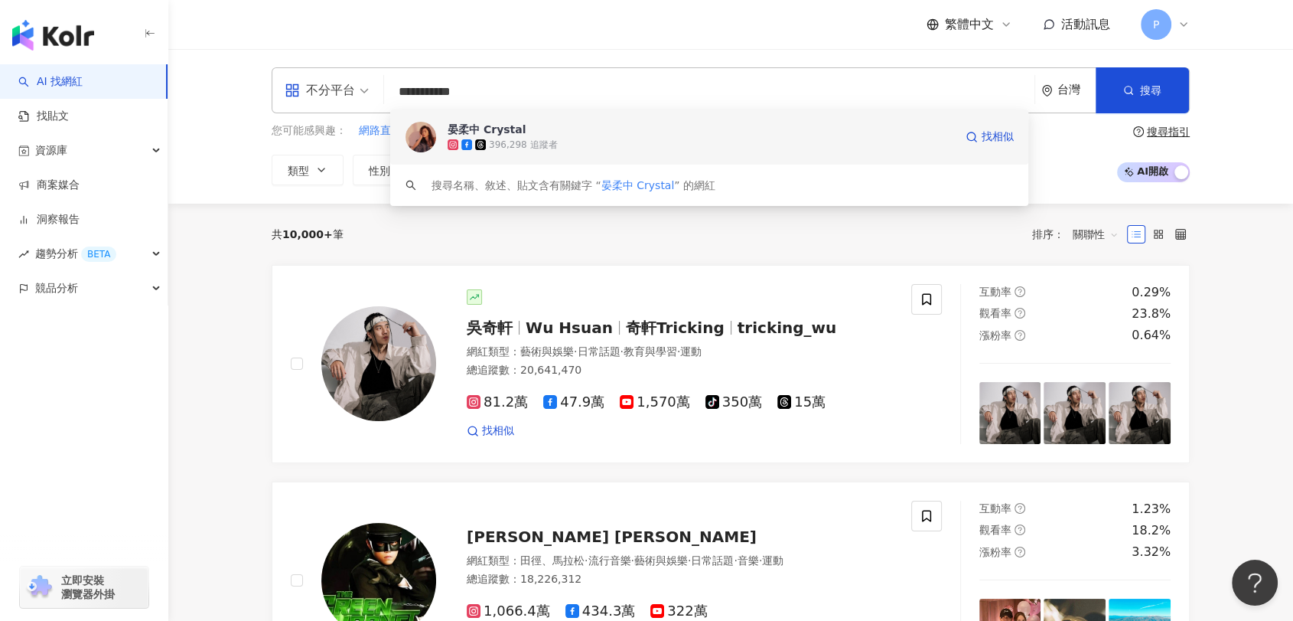
click at [540, 130] on span "晏柔中 Crystal" at bounding box center [701, 129] width 507 height 15
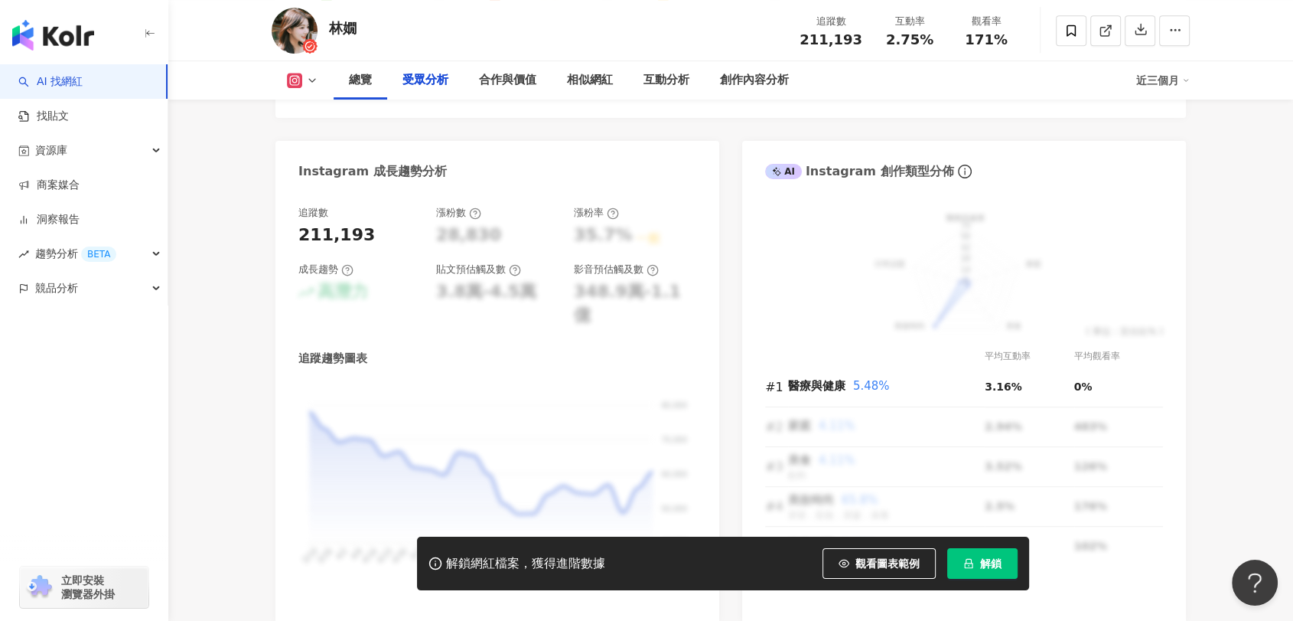
scroll to position [1275, 0]
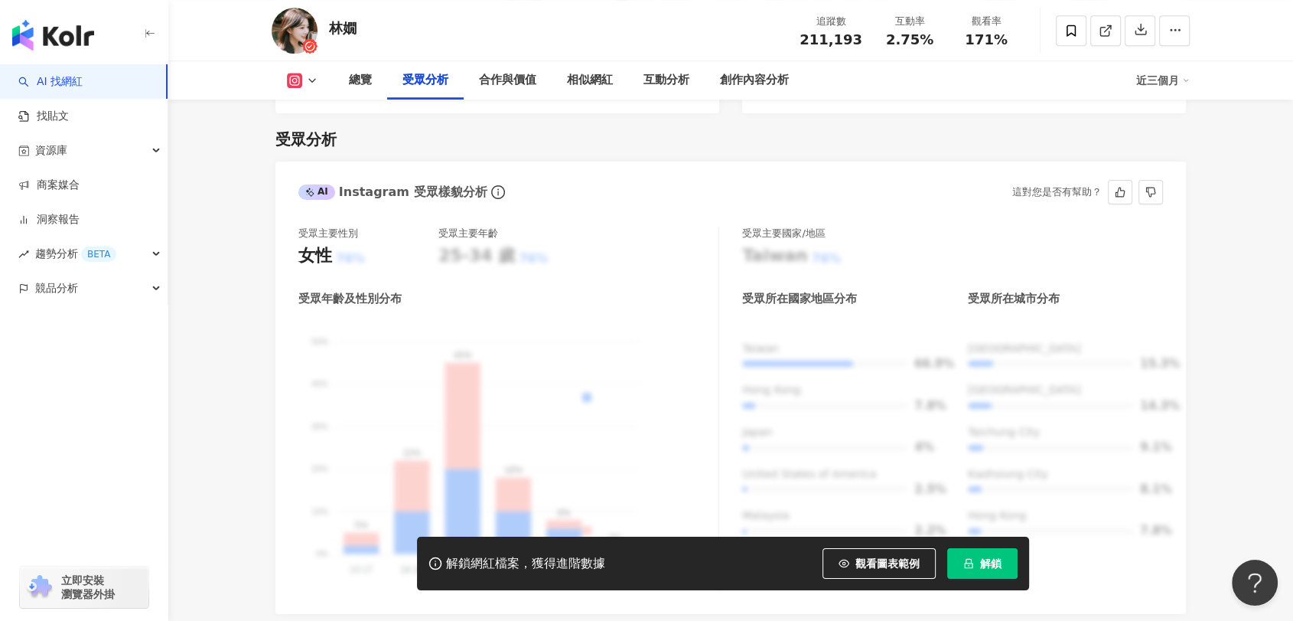
click at [491, 199] on icon "info-circle" at bounding box center [498, 192] width 14 height 14
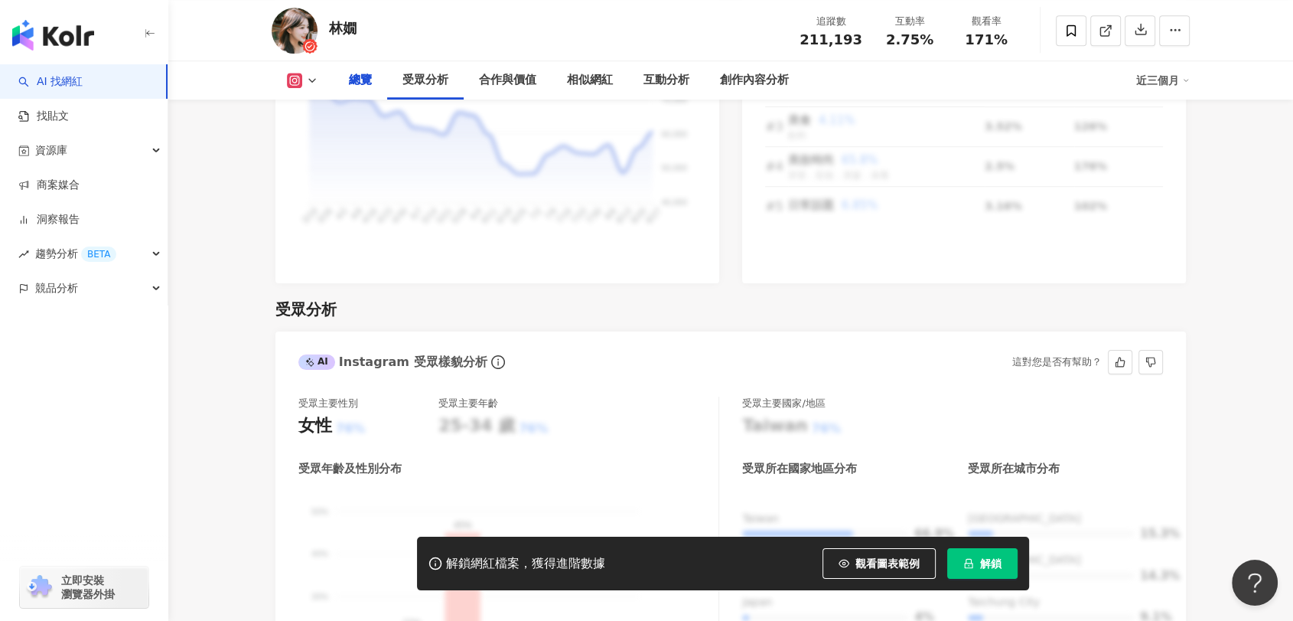
click at [491, 355] on icon "info-circle" at bounding box center [498, 362] width 14 height 14
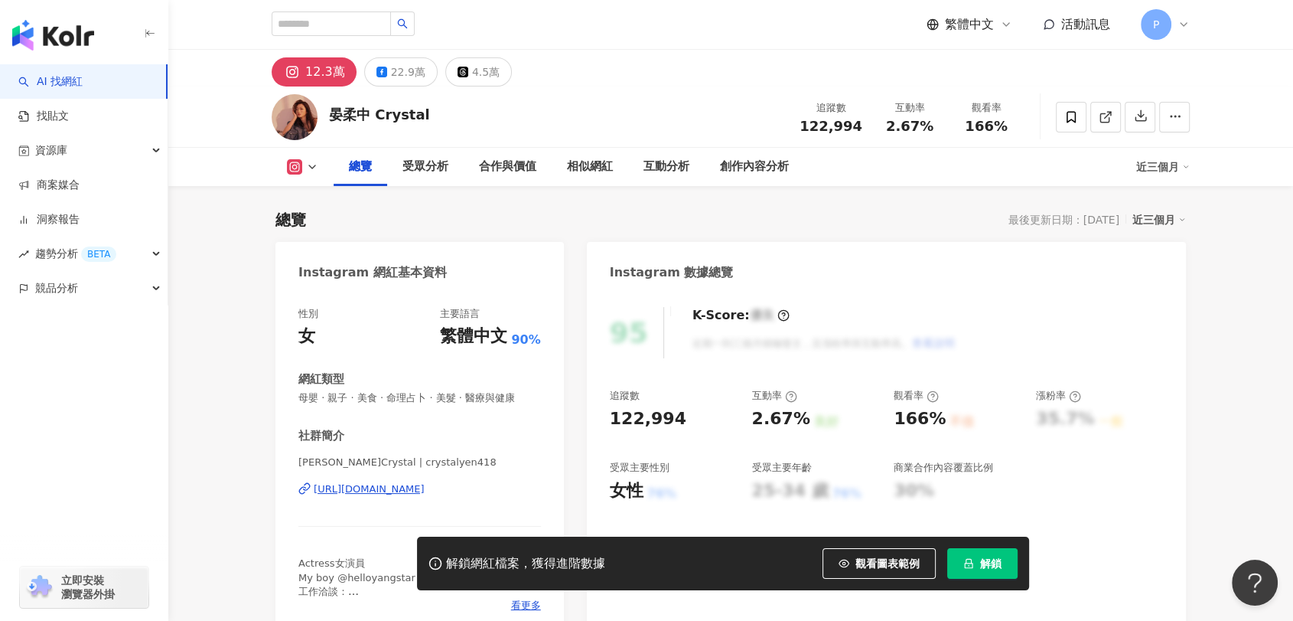
click at [983, 566] on span "解鎖" at bounding box center [990, 563] width 21 height 12
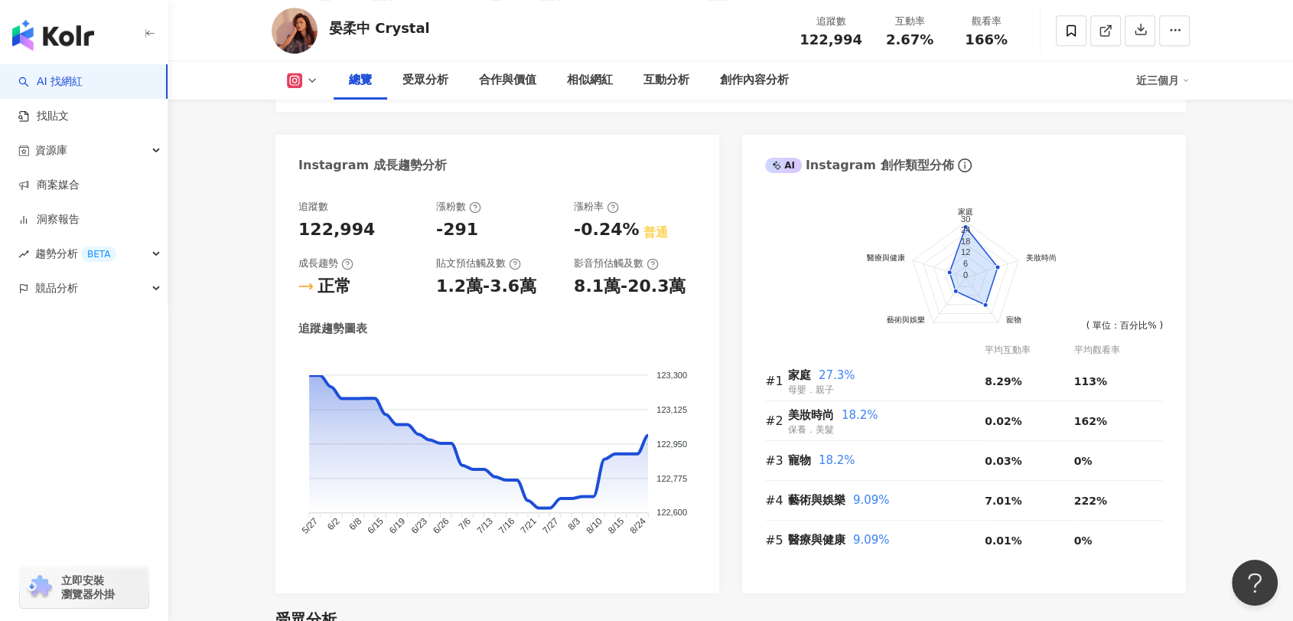
scroll to position [765, 0]
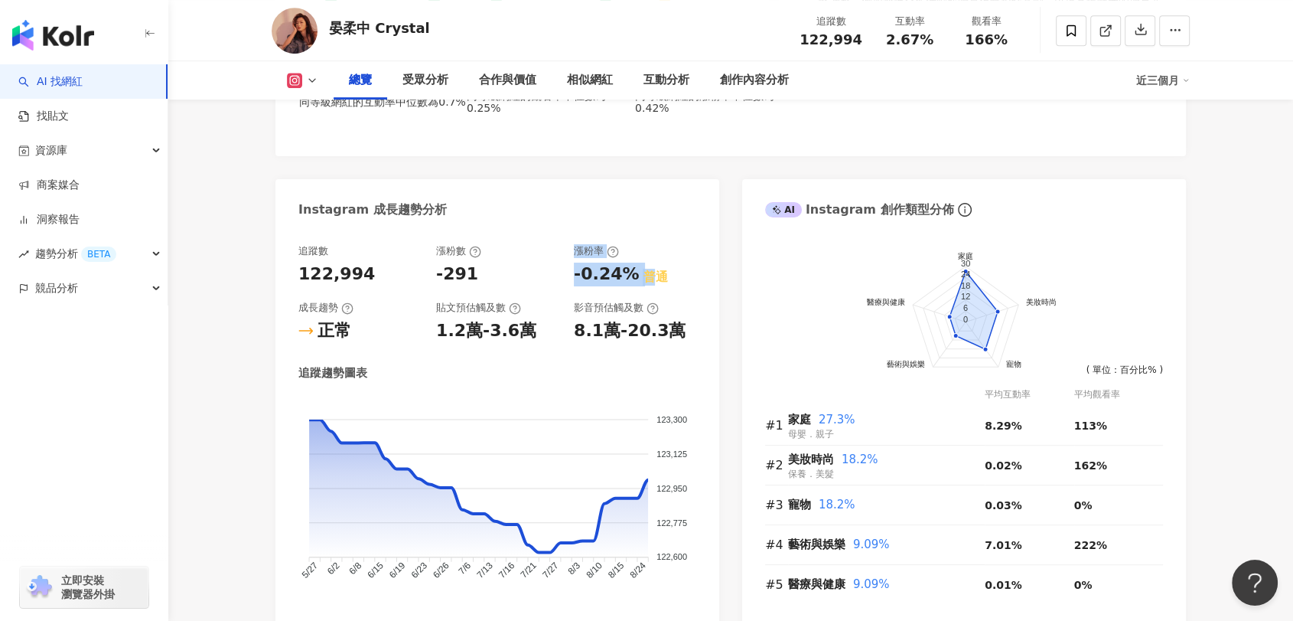
drag, startPoint x: 588, startPoint y: 284, endPoint x: 668, endPoint y: 289, distance: 79.8
click at [667, 288] on div "追蹤數 122,994 漲粉數 -291 漲粉率 -0.24% 普通 成長趨勢 正常 貼文預估觸及數 1.2萬-3.6萬 影音預估觸及數 8.1萬-20.3萬" at bounding box center [497, 293] width 398 height 98
click at [680, 296] on div "追蹤數 122,994 漲粉數 -291 漲粉率 -0.24% 普通 成長趨勢 正常 貼文預估觸及數 1.2萬-3.6萬 影音預估觸及數 8.1萬-20.3萬" at bounding box center [497, 293] width 398 height 98
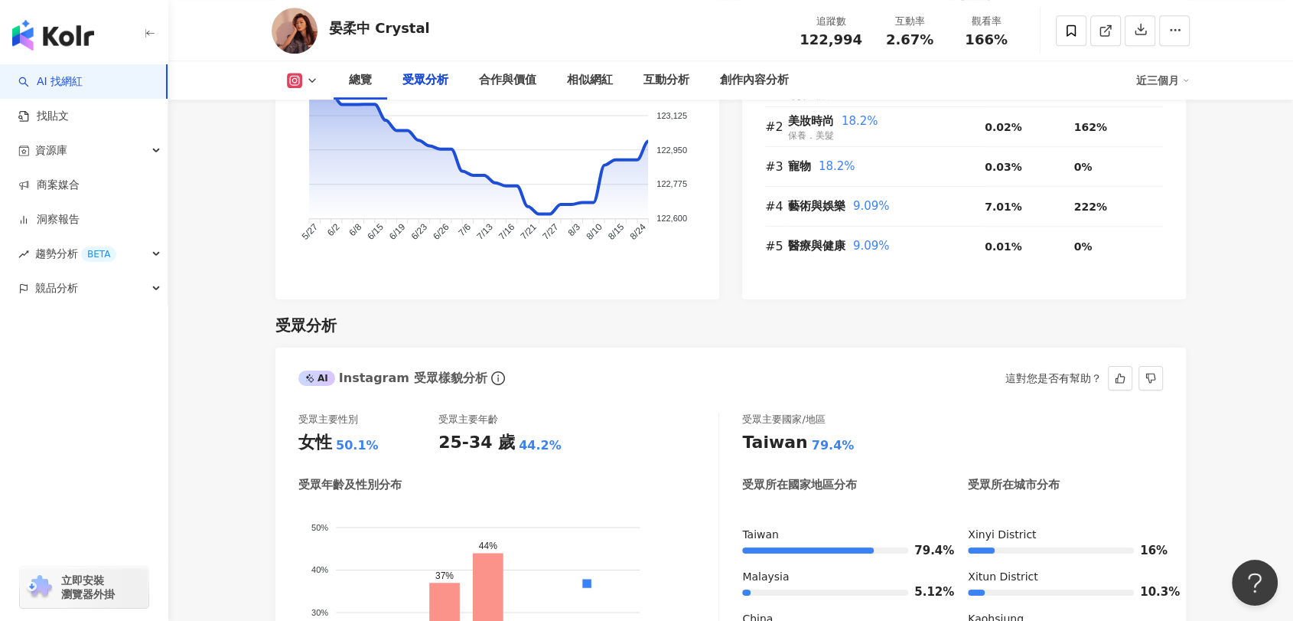
scroll to position [1360, 0]
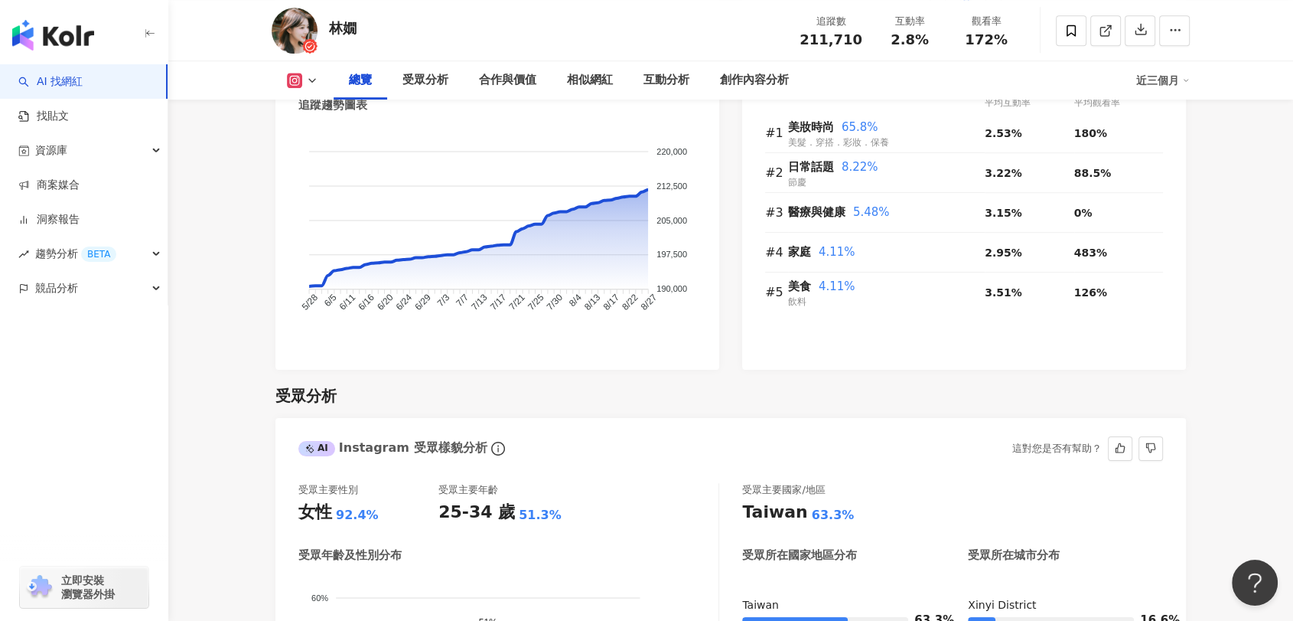
scroll to position [850, 0]
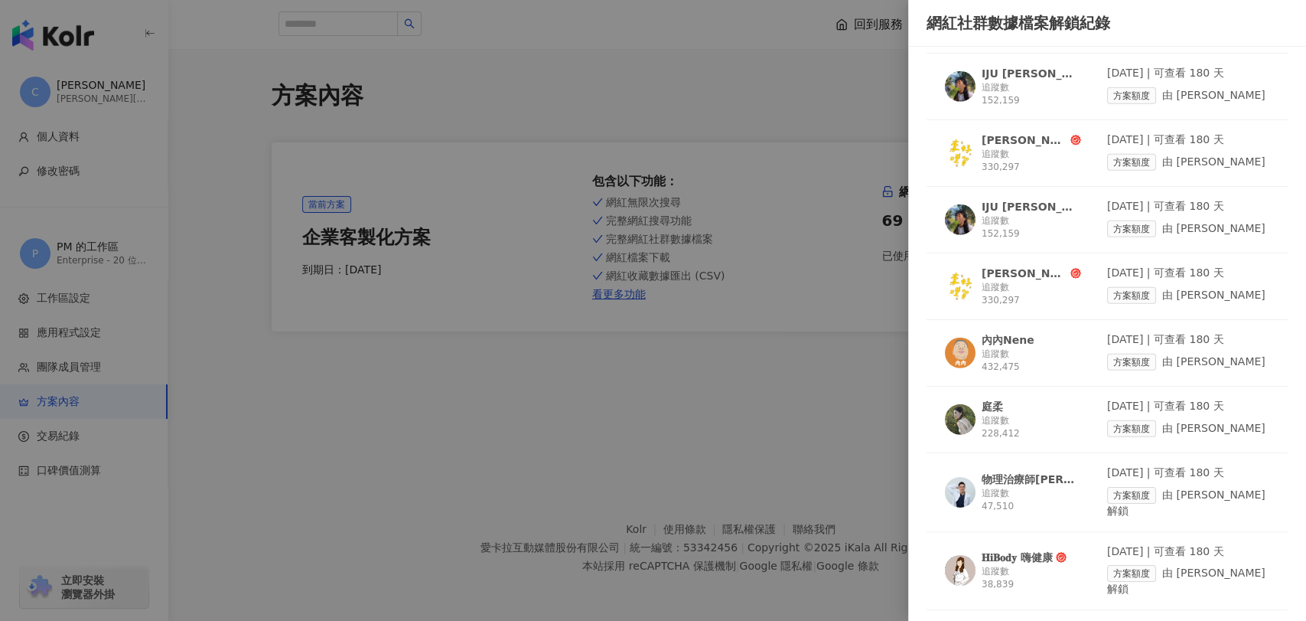
scroll to position [10865, 0]
